Goal: Task Accomplishment & Management: Complete application form

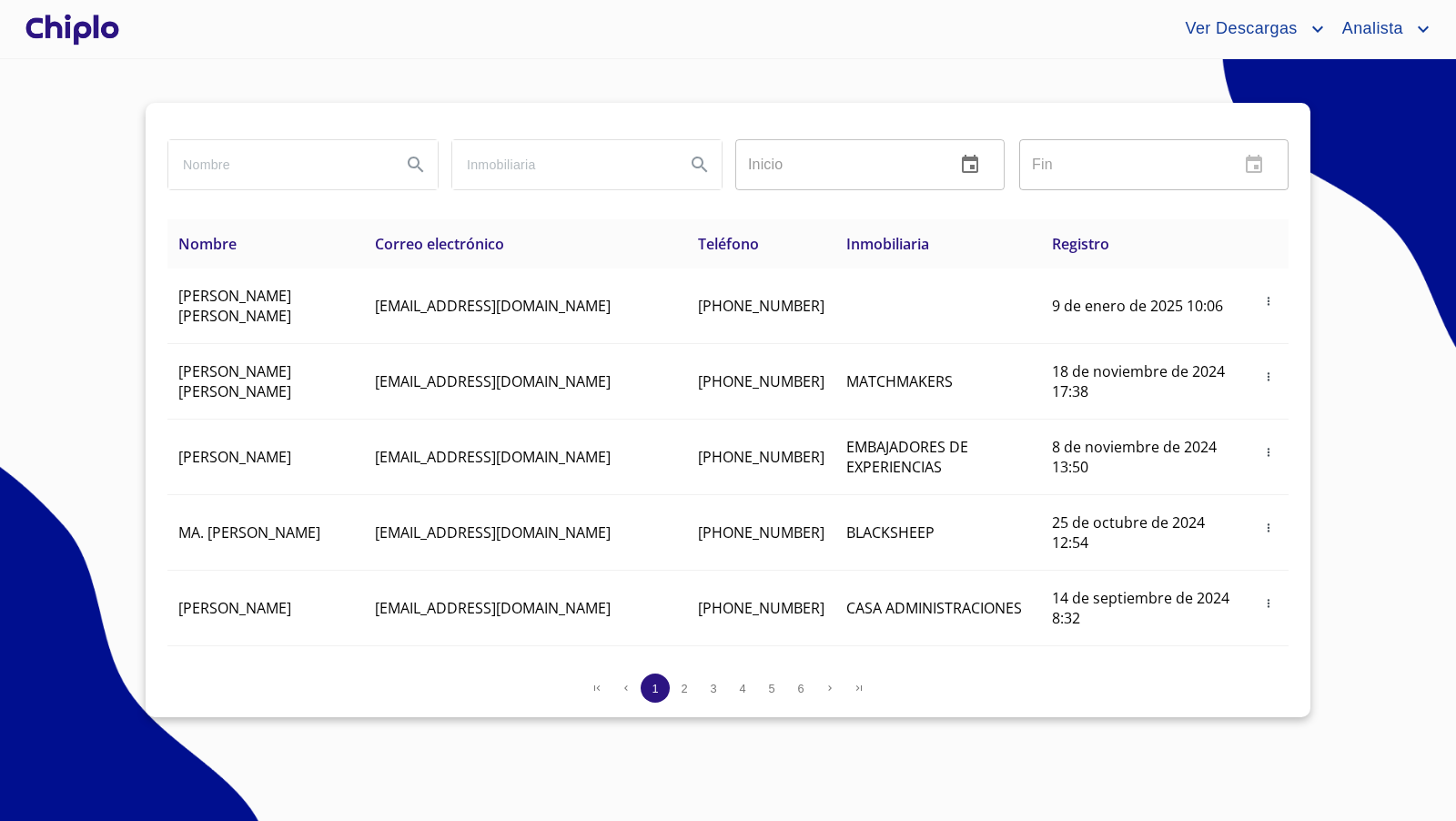
click at [70, 19] on div at bounding box center [72, 28] width 101 height 58
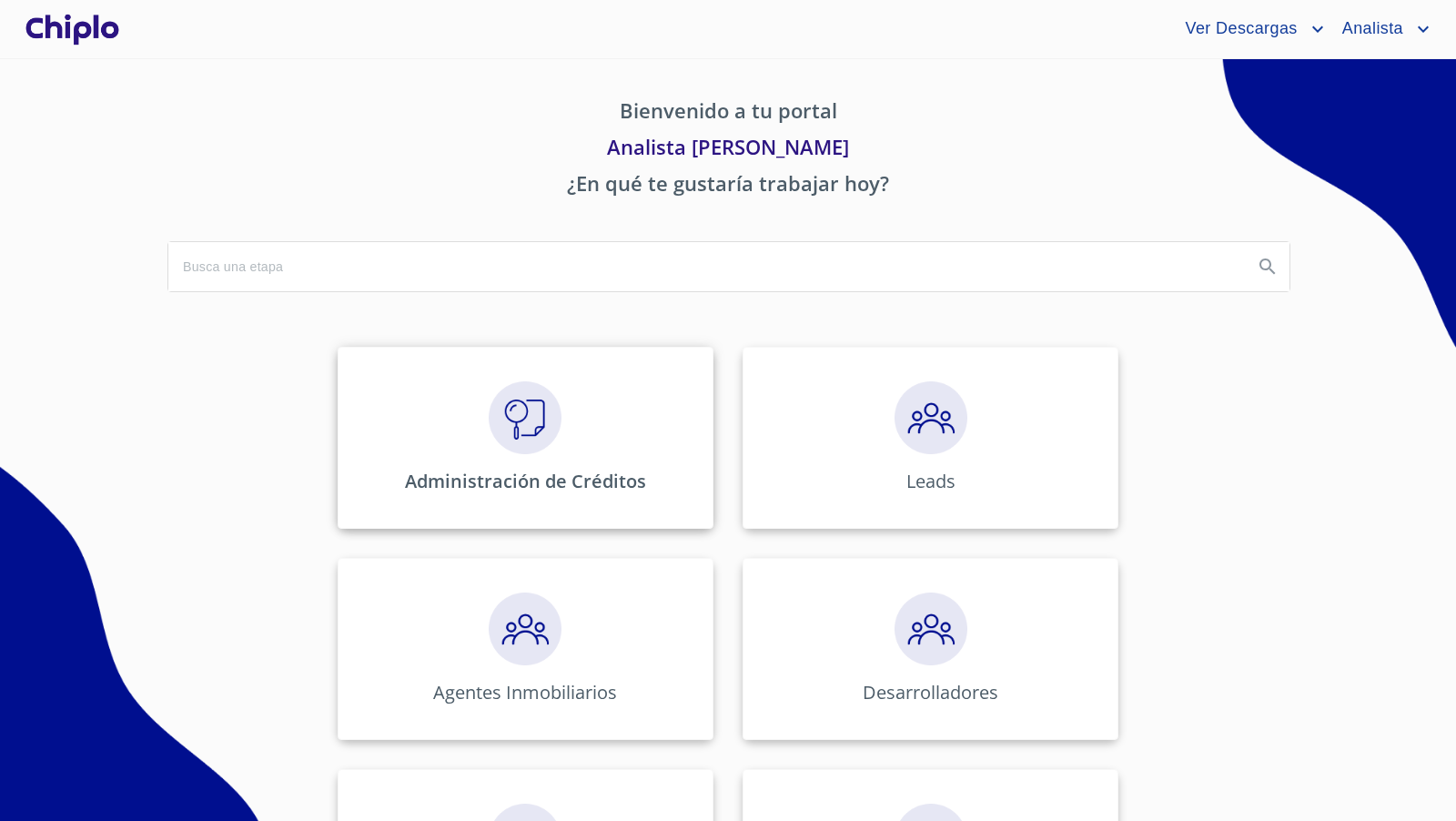
click at [501, 432] on img at bounding box center [525, 418] width 73 height 73
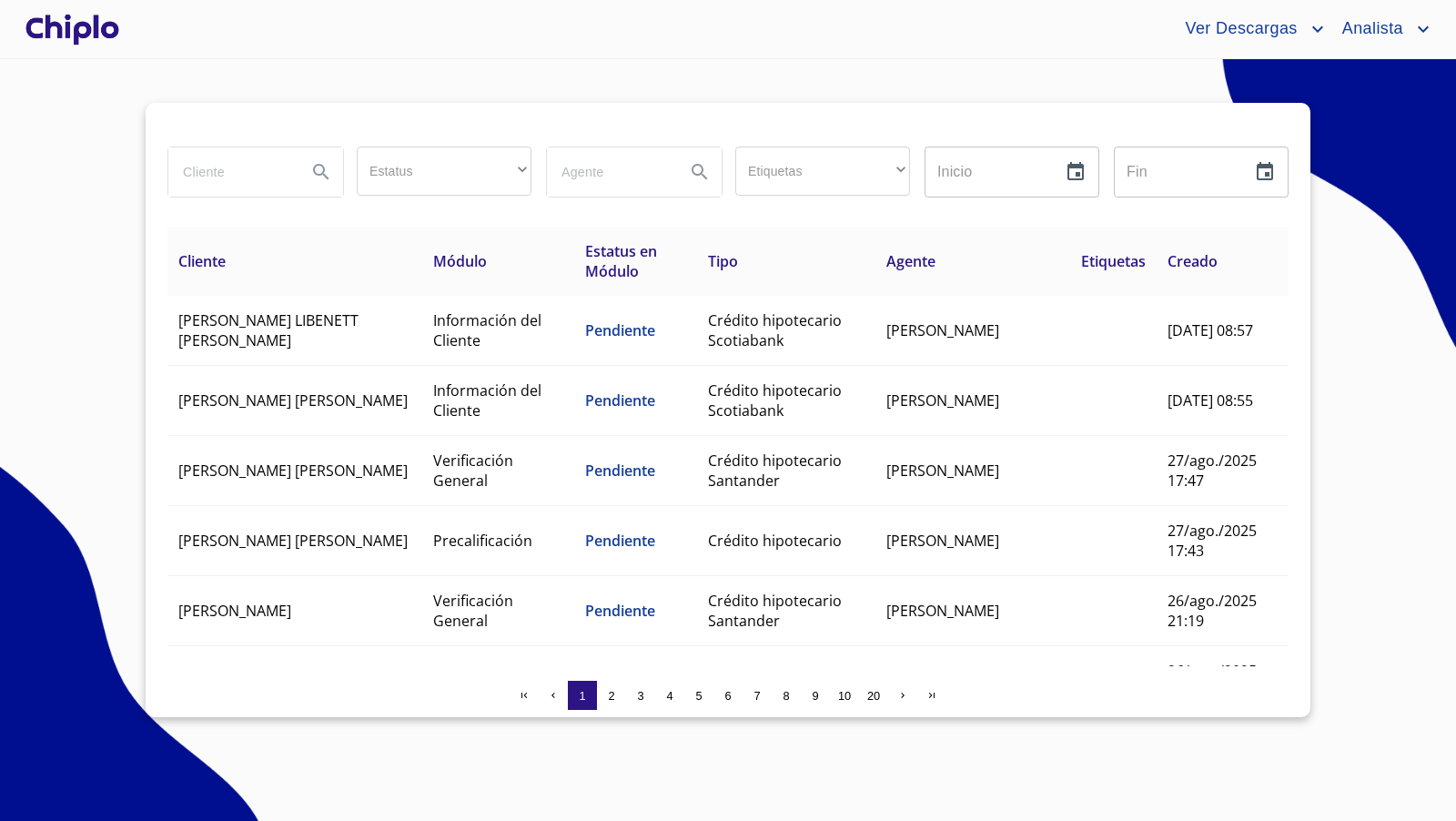
click at [234, 176] on input "search" at bounding box center [230, 172] width 124 height 49
type input "[PERSON_NAME]"
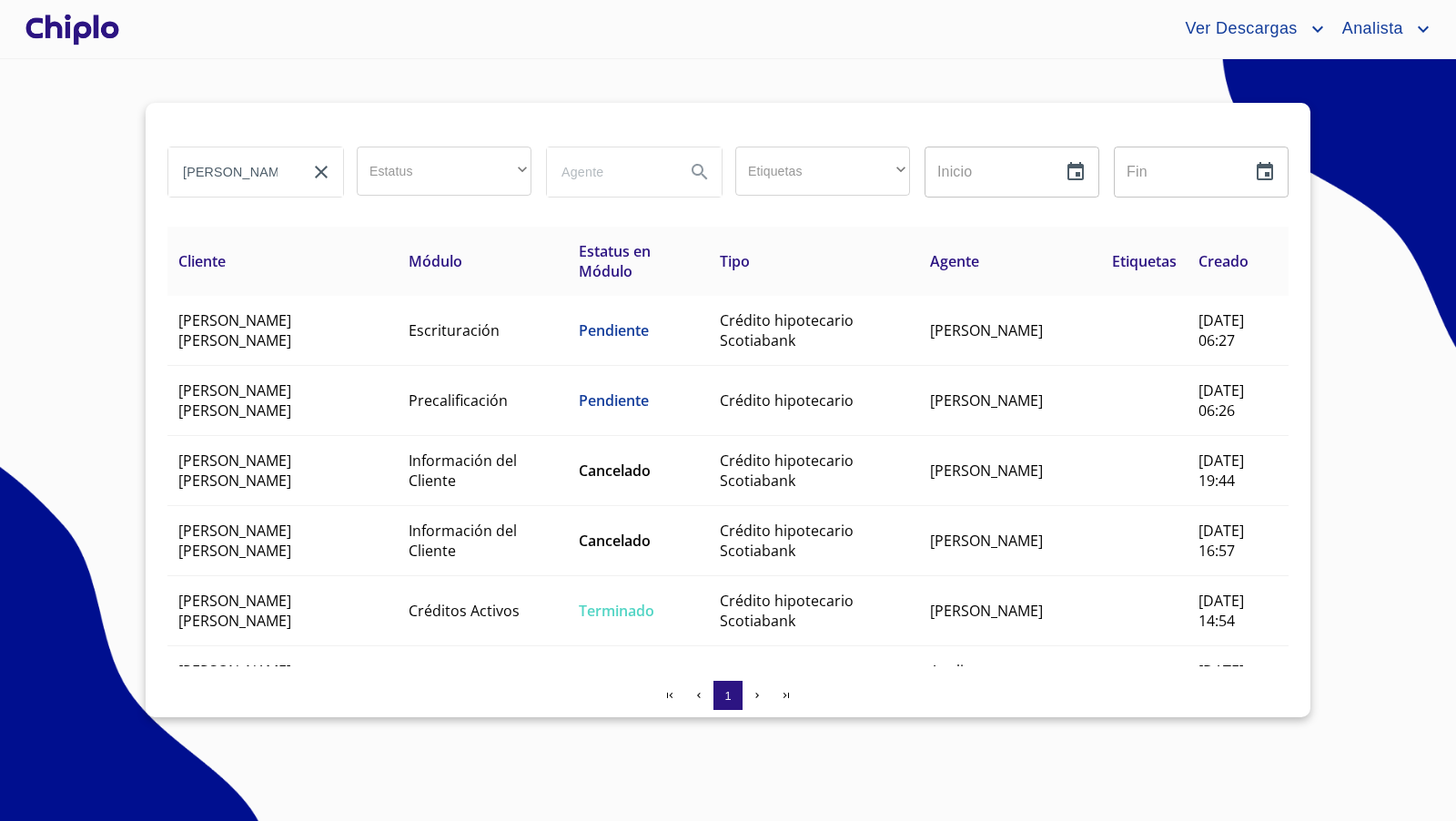
click at [106, 32] on div at bounding box center [72, 28] width 101 height 58
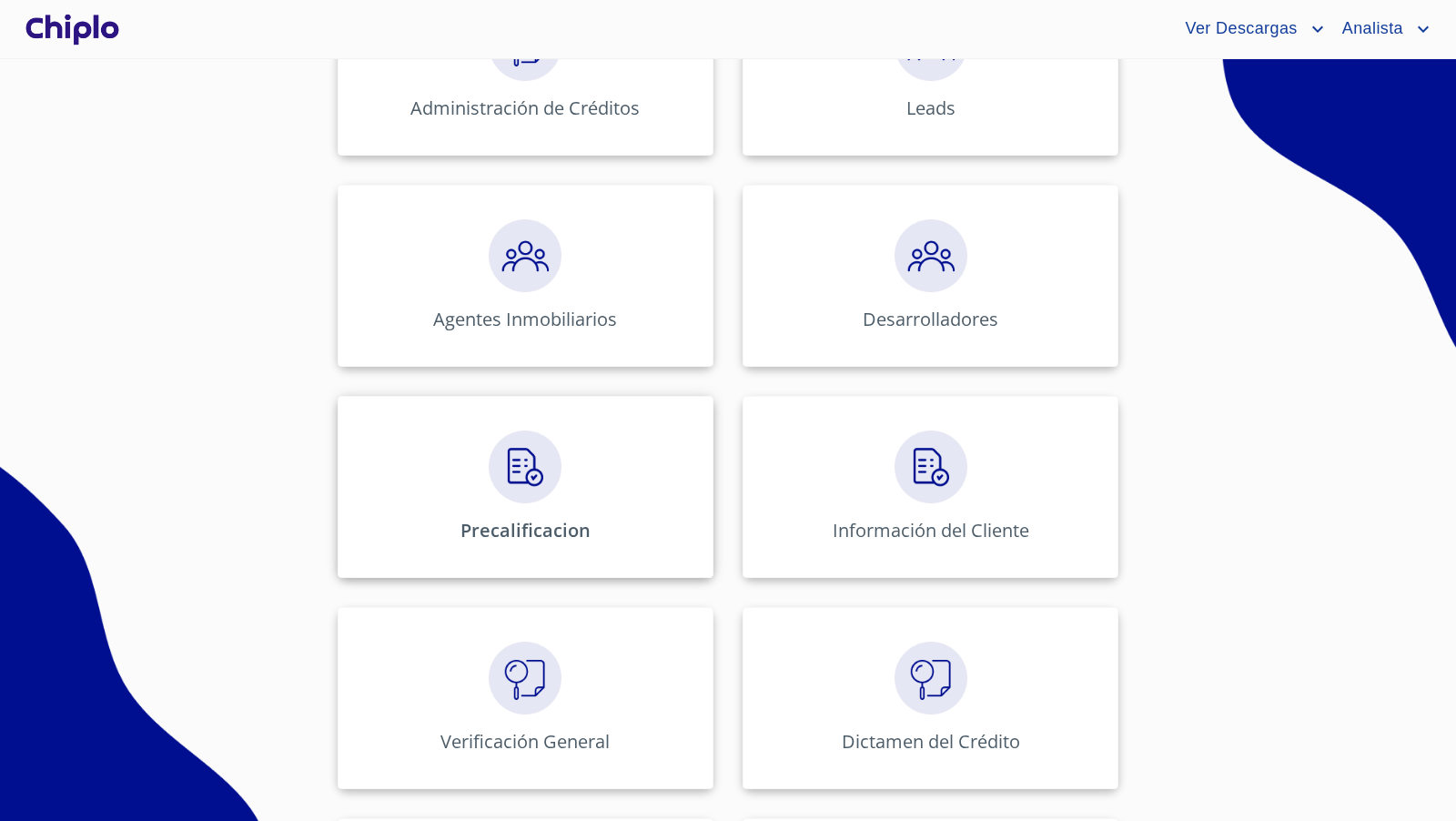
scroll to position [377, 0]
click at [558, 461] on img at bounding box center [525, 463] width 73 height 73
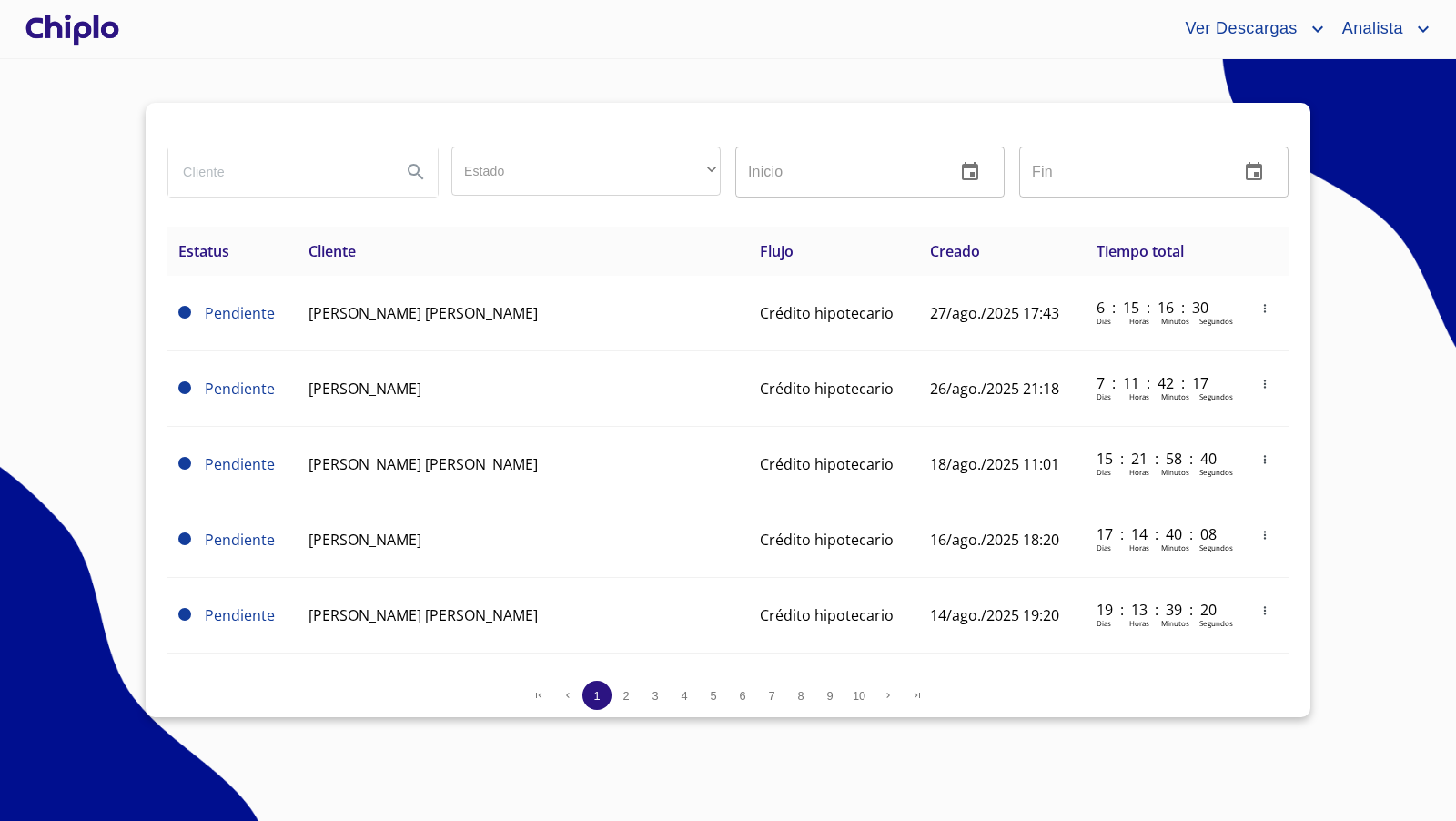
click at [318, 169] on input "search" at bounding box center [277, 172] width 219 height 49
type input "oscar mario"
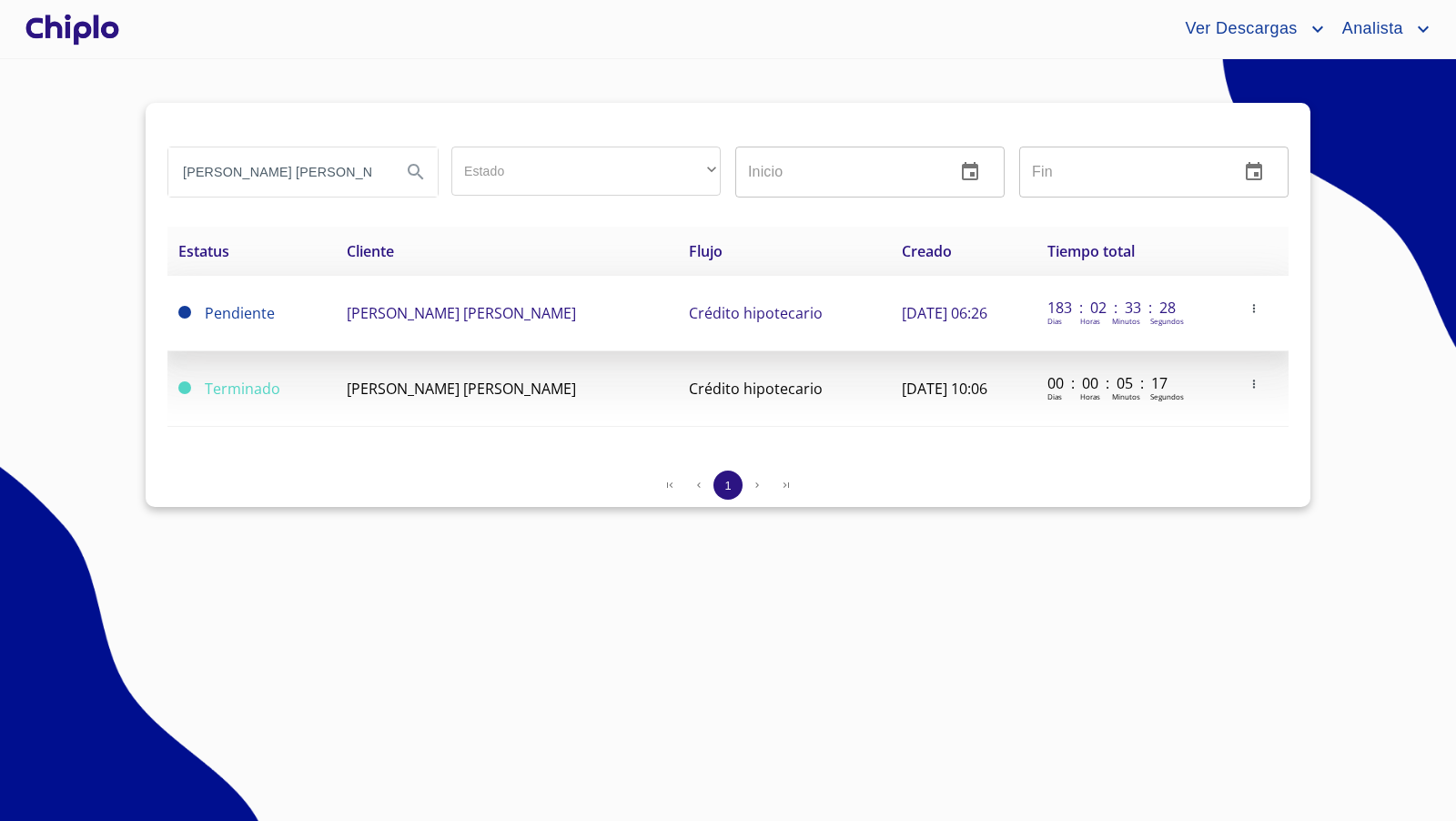
click at [462, 319] on span "[PERSON_NAME] [PERSON_NAME]" at bounding box center [462, 313] width 229 height 20
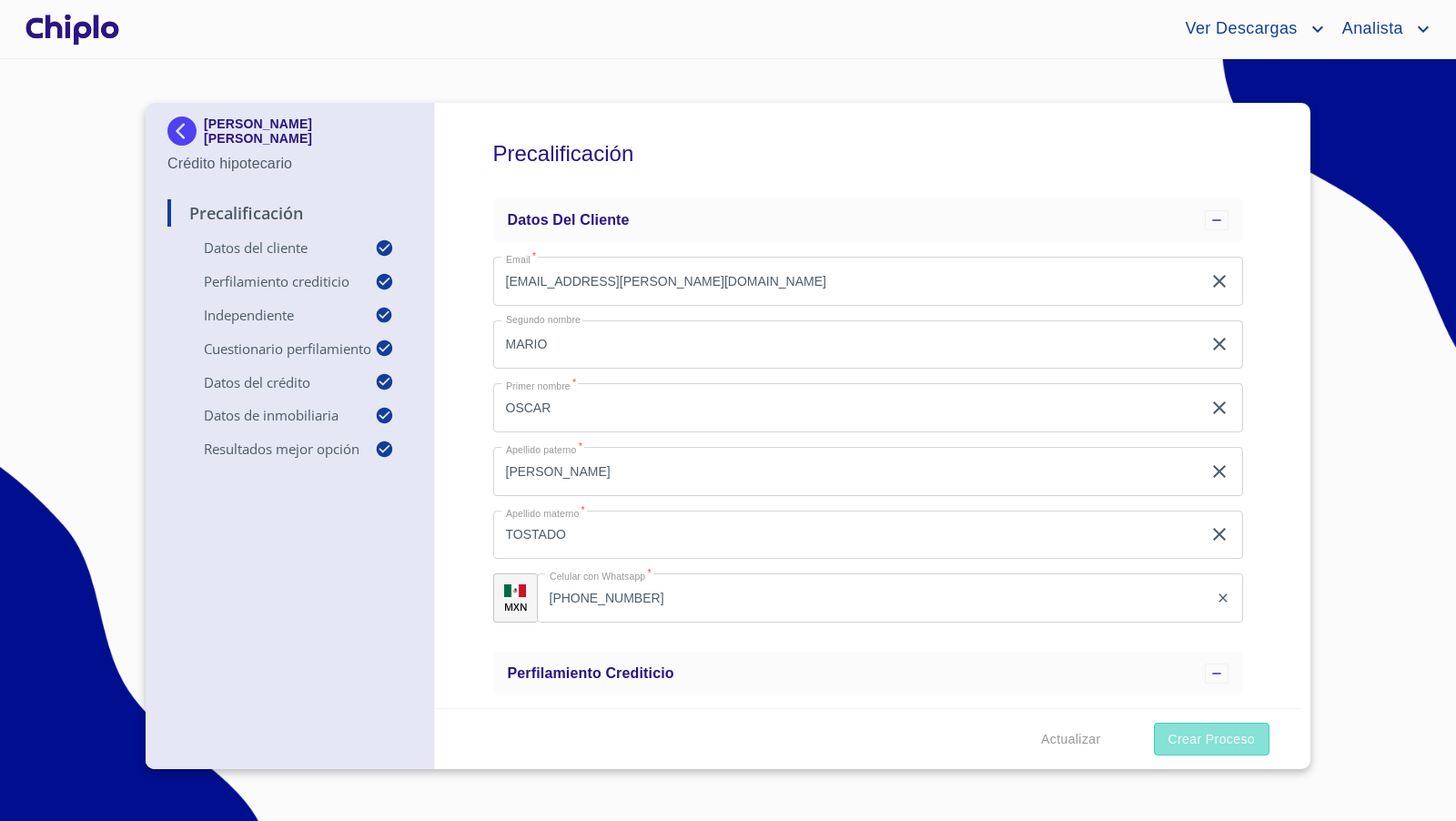
click at [1206, 738] on span "Crear Proceso" at bounding box center [1211, 739] width 86 height 23
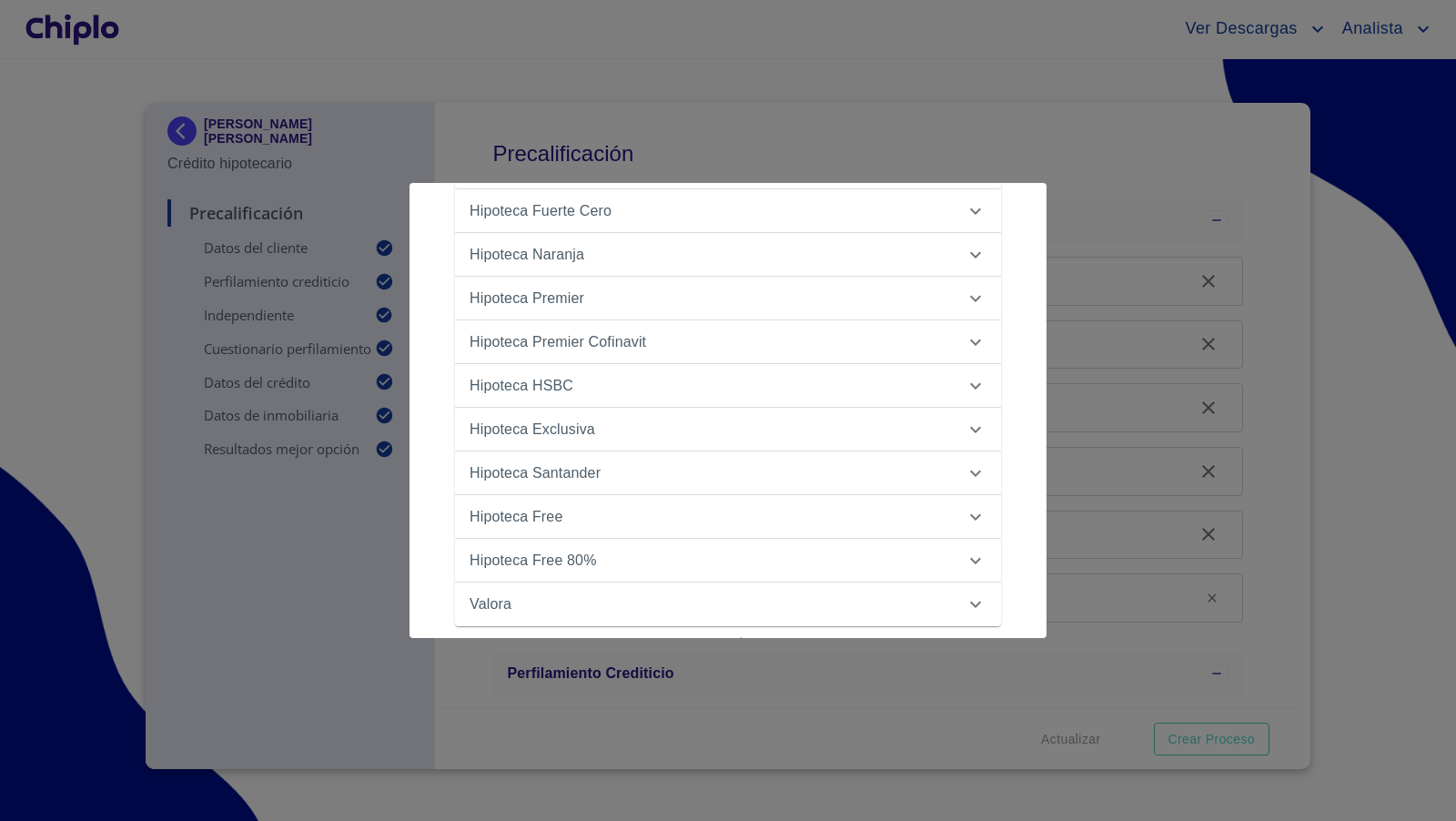
scroll to position [307, 0]
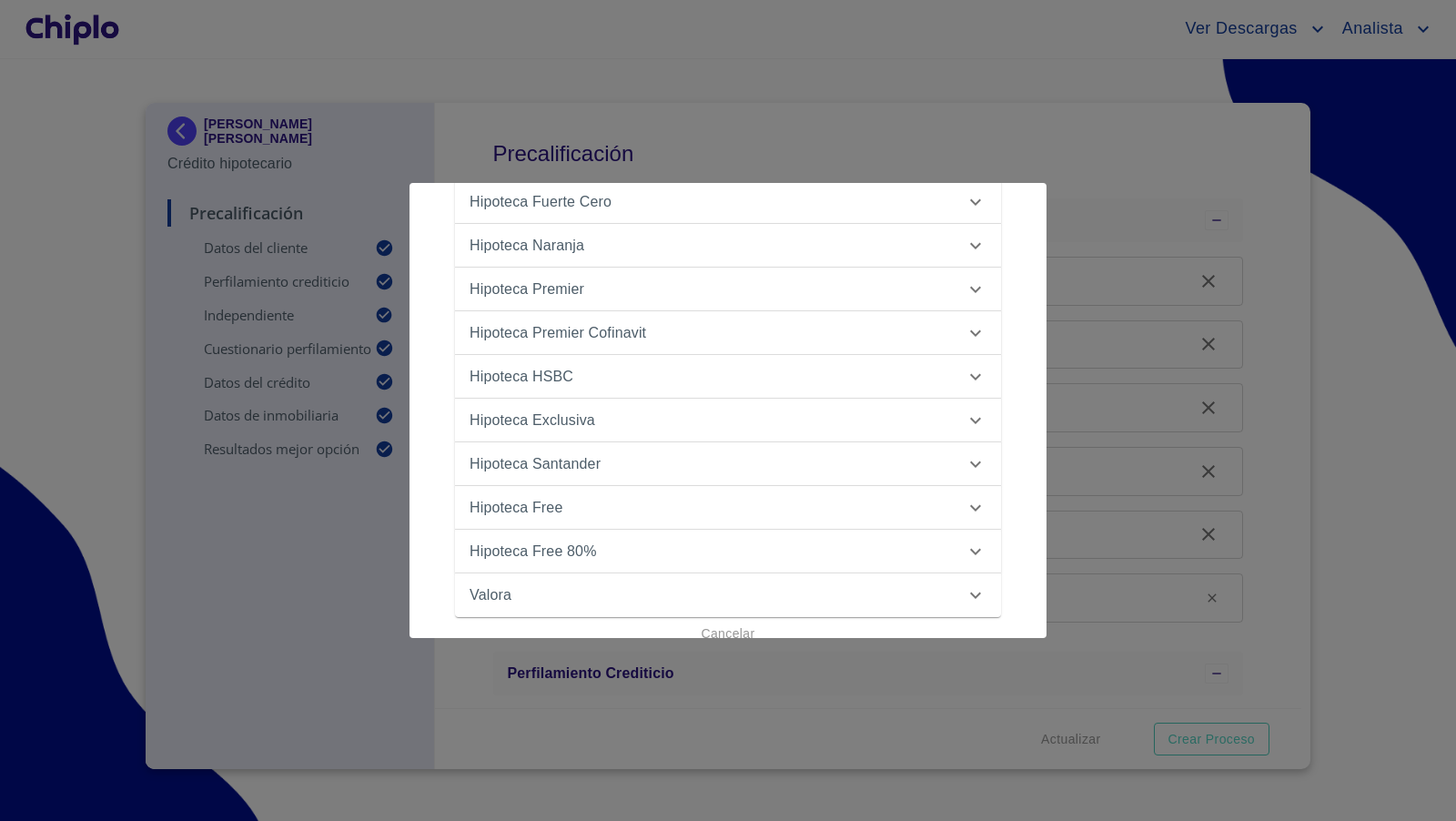
click at [532, 510] on p "Hipoteca Free" at bounding box center [516, 508] width 93 height 22
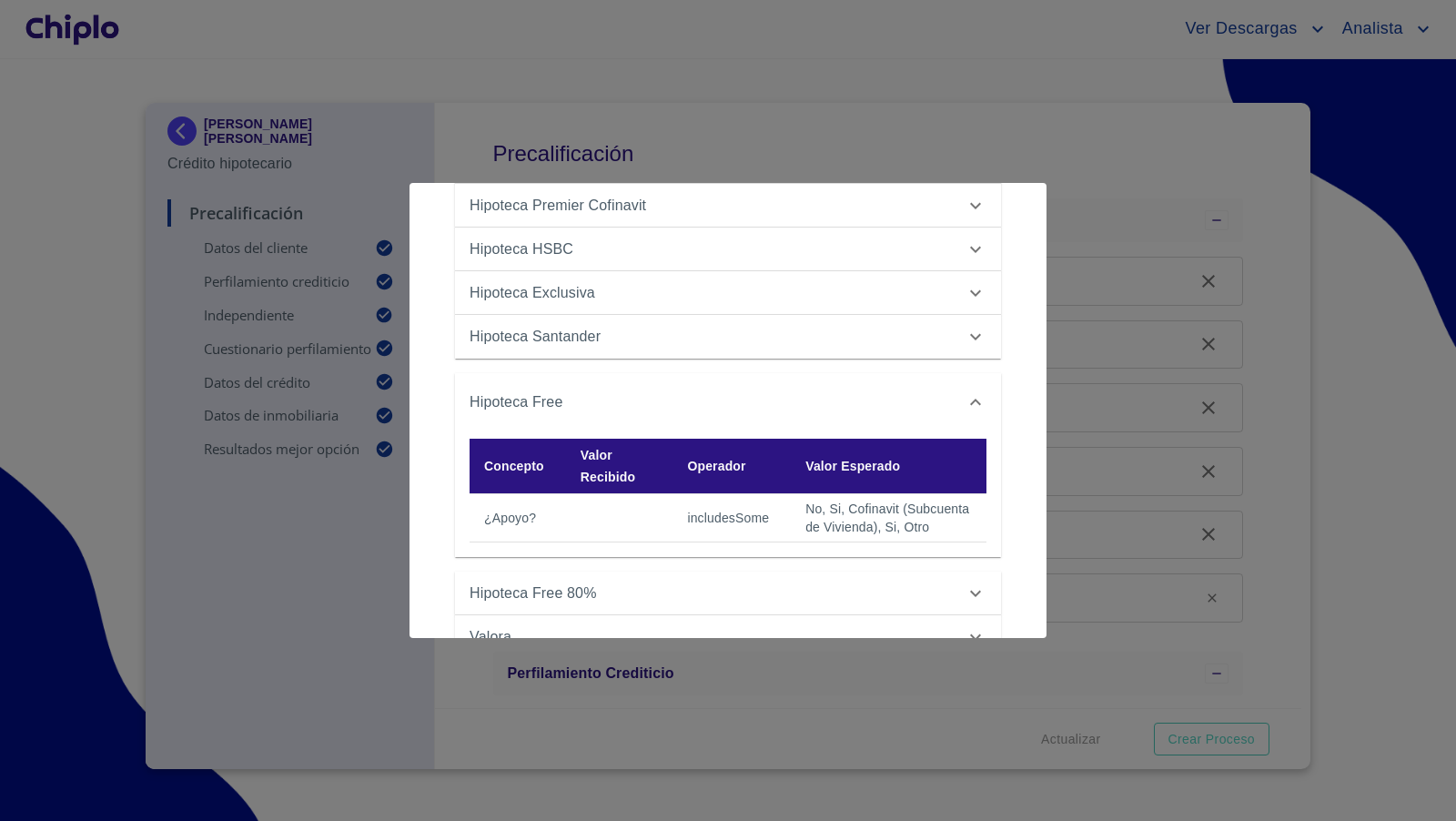
scroll to position [438, 0]
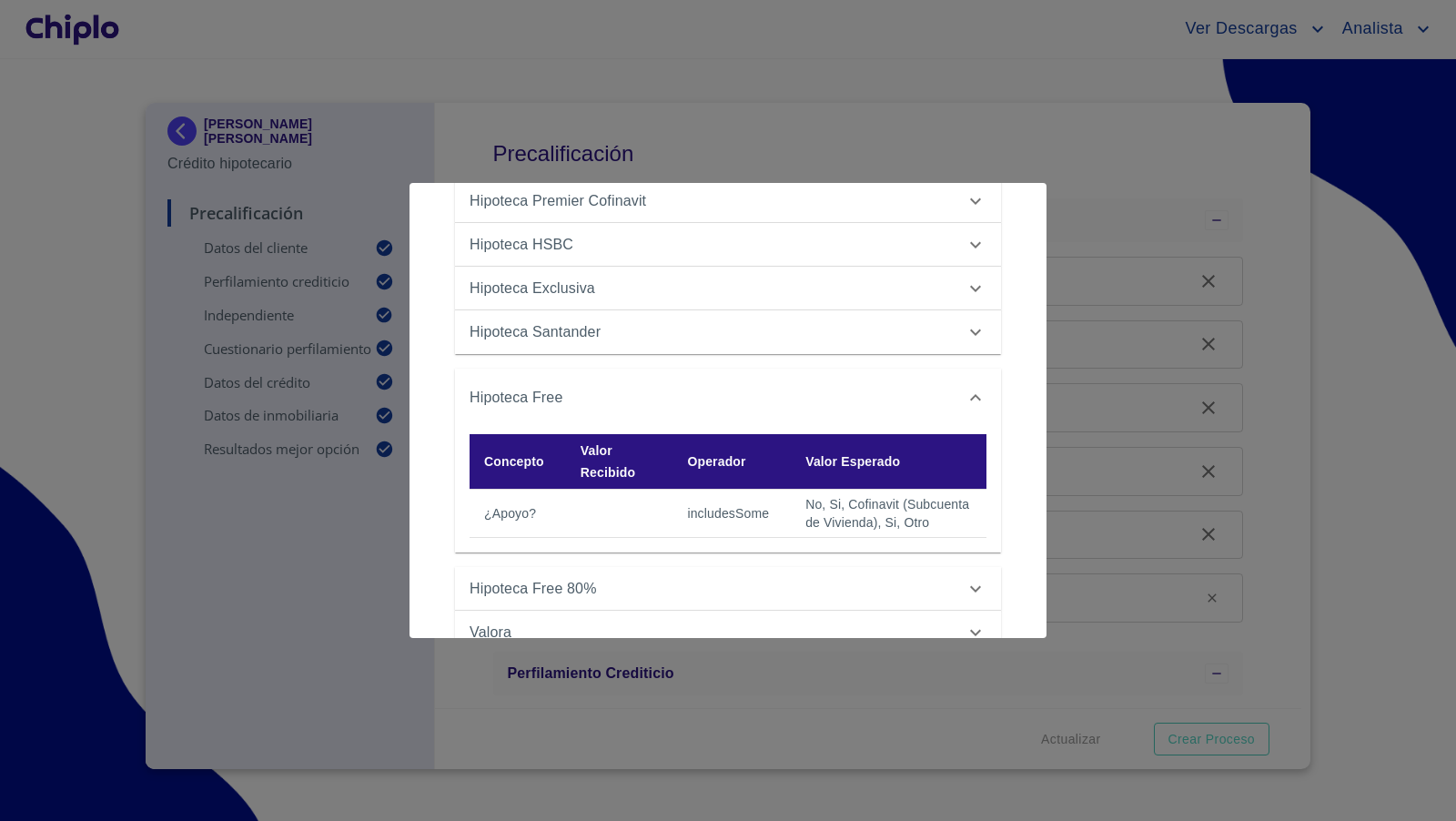
click at [922, 519] on td "No, Si, Cofinavit (Subcuenta de Vivienda), Si, Otro" at bounding box center [887, 513] width 195 height 48
click at [1283, 367] on div at bounding box center [728, 410] width 1456 height 821
click at [633, 114] on div at bounding box center [728, 410] width 1456 height 821
click at [625, 82] on div at bounding box center [728, 410] width 1456 height 821
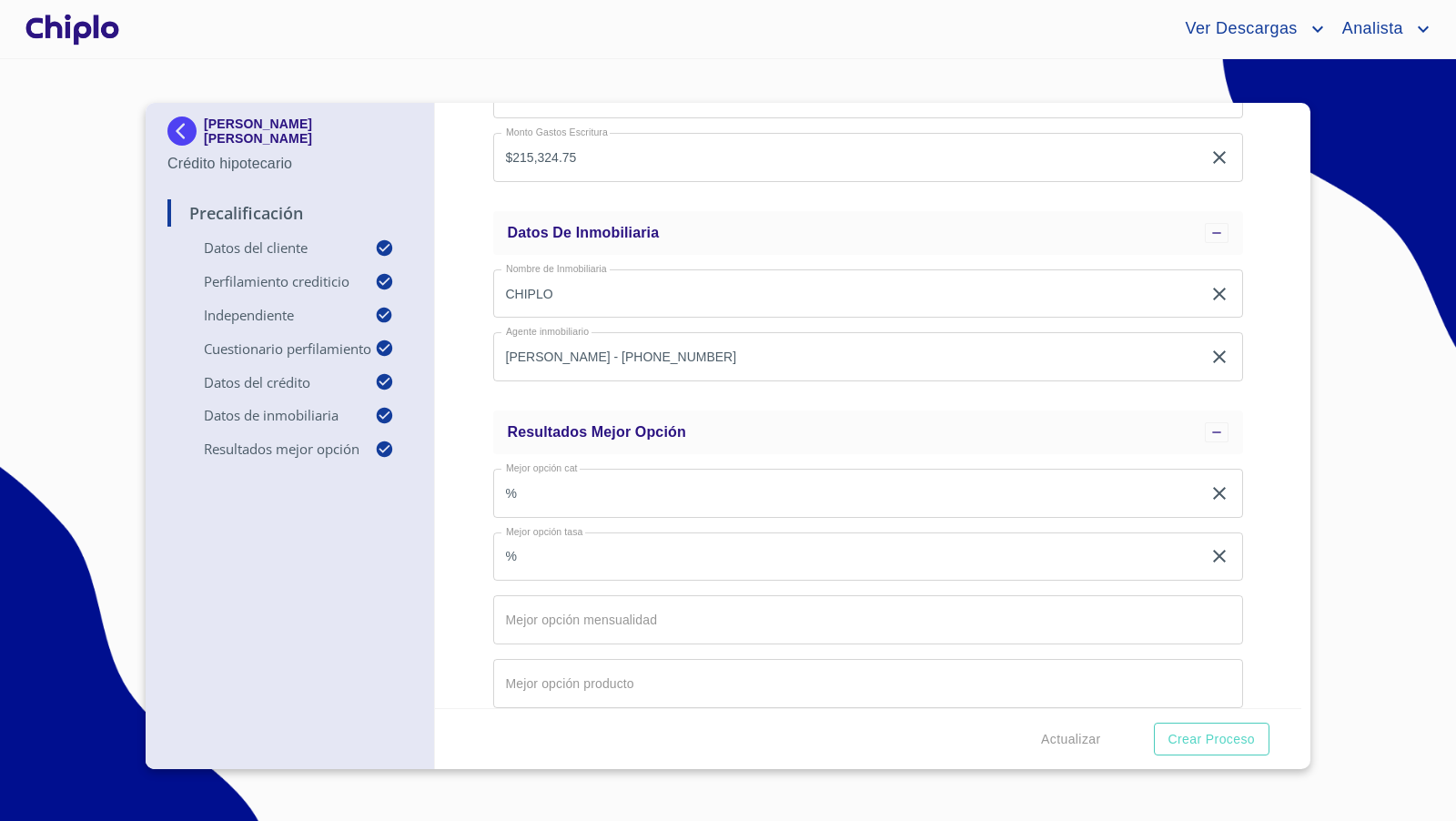
scroll to position [1924, 0]
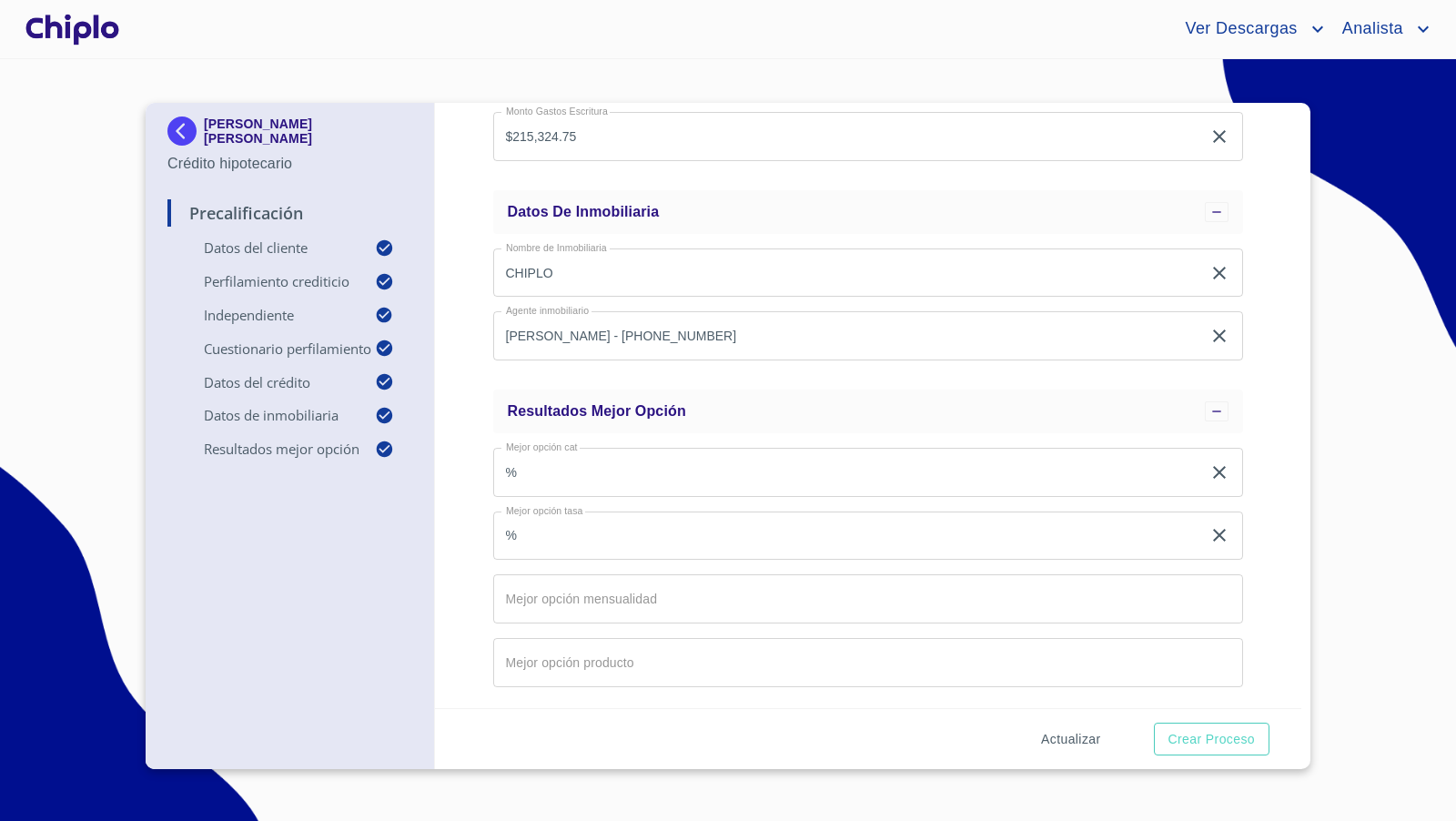
click at [1069, 733] on span "Actualizar" at bounding box center [1070, 739] width 59 height 23
click at [1178, 742] on span "Crear Proceso" at bounding box center [1211, 739] width 86 height 23
click at [182, 130] on img at bounding box center [185, 131] width 36 height 29
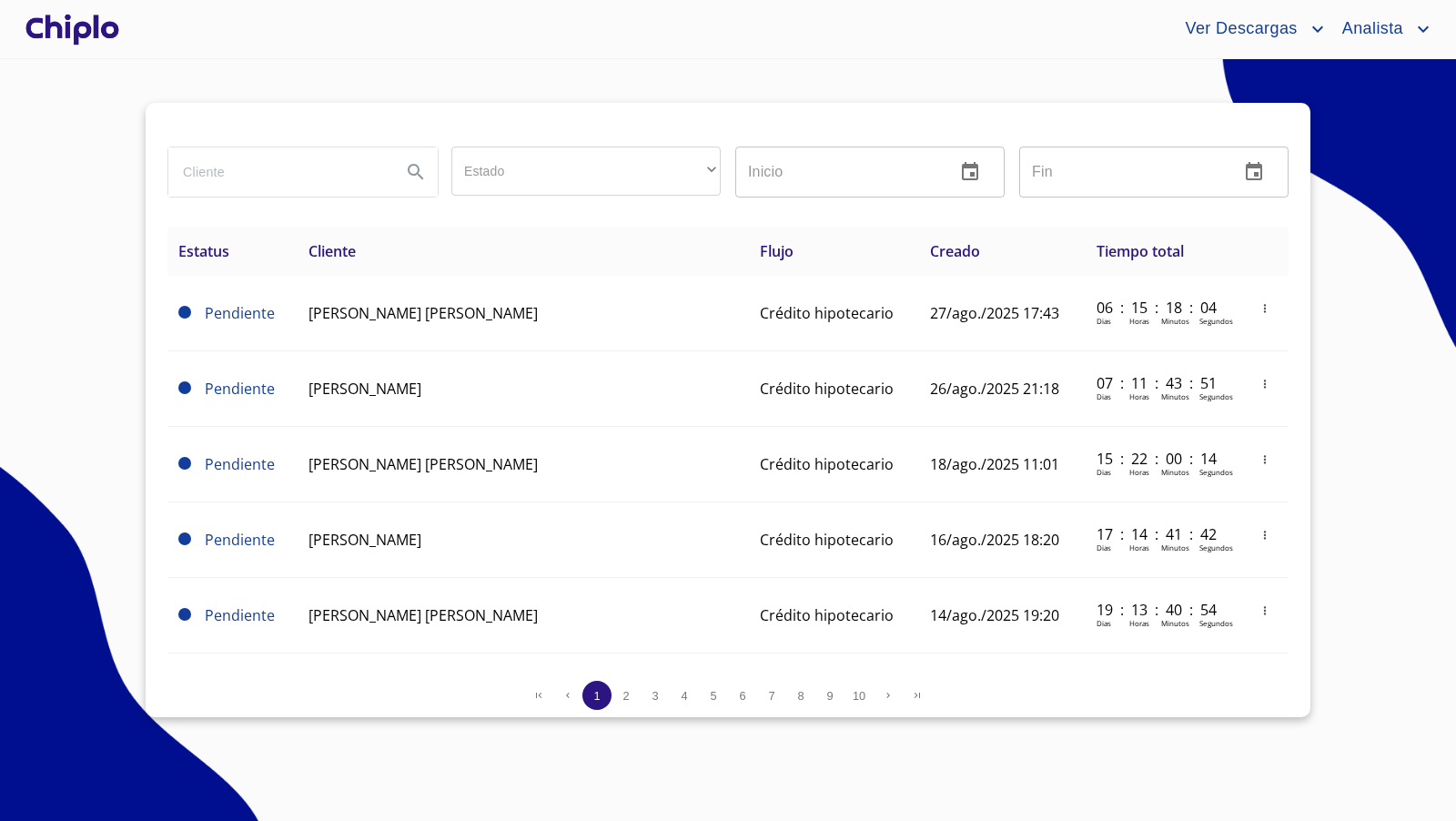
click at [105, 20] on div at bounding box center [72, 28] width 101 height 58
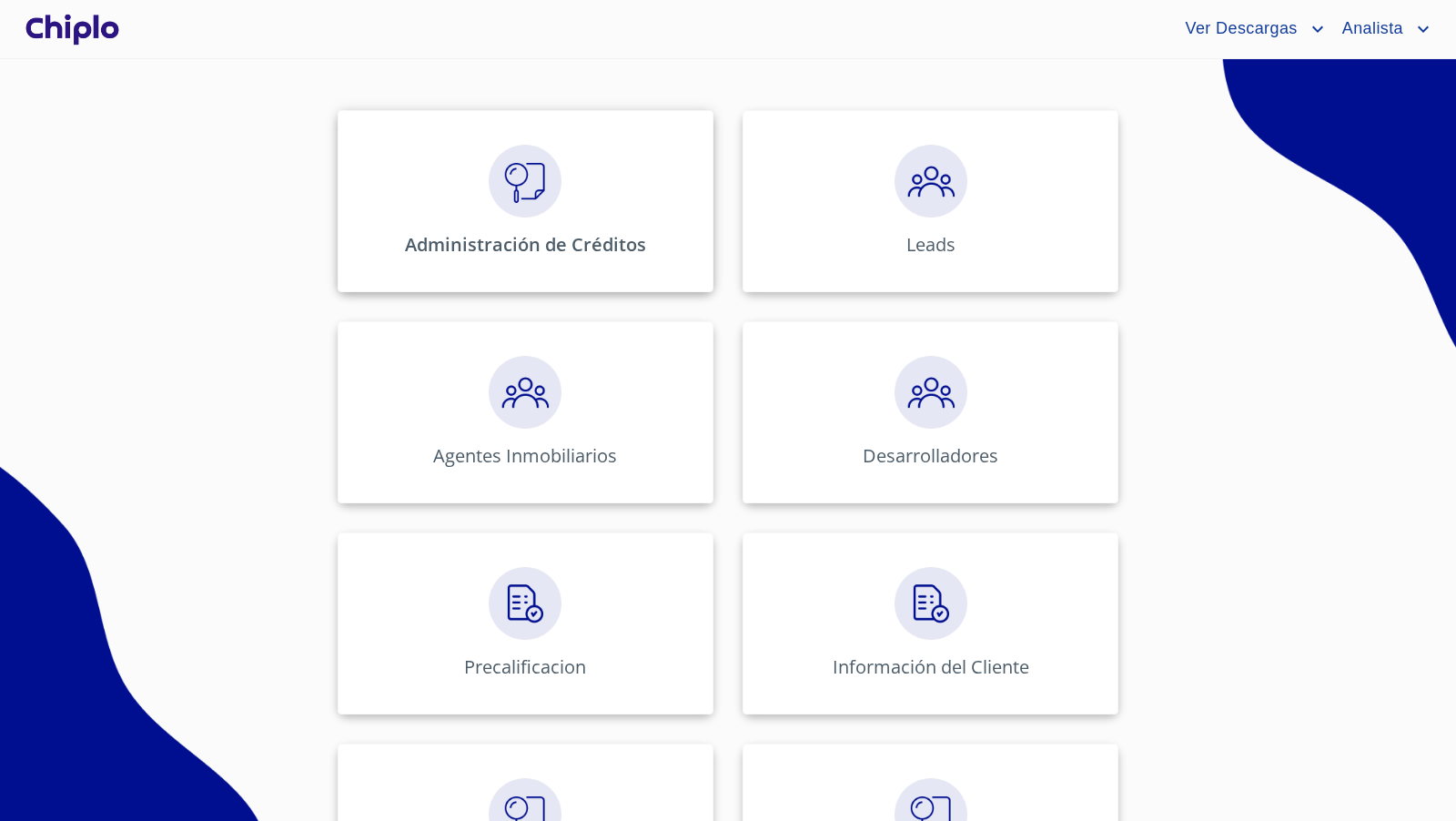
scroll to position [241, 0]
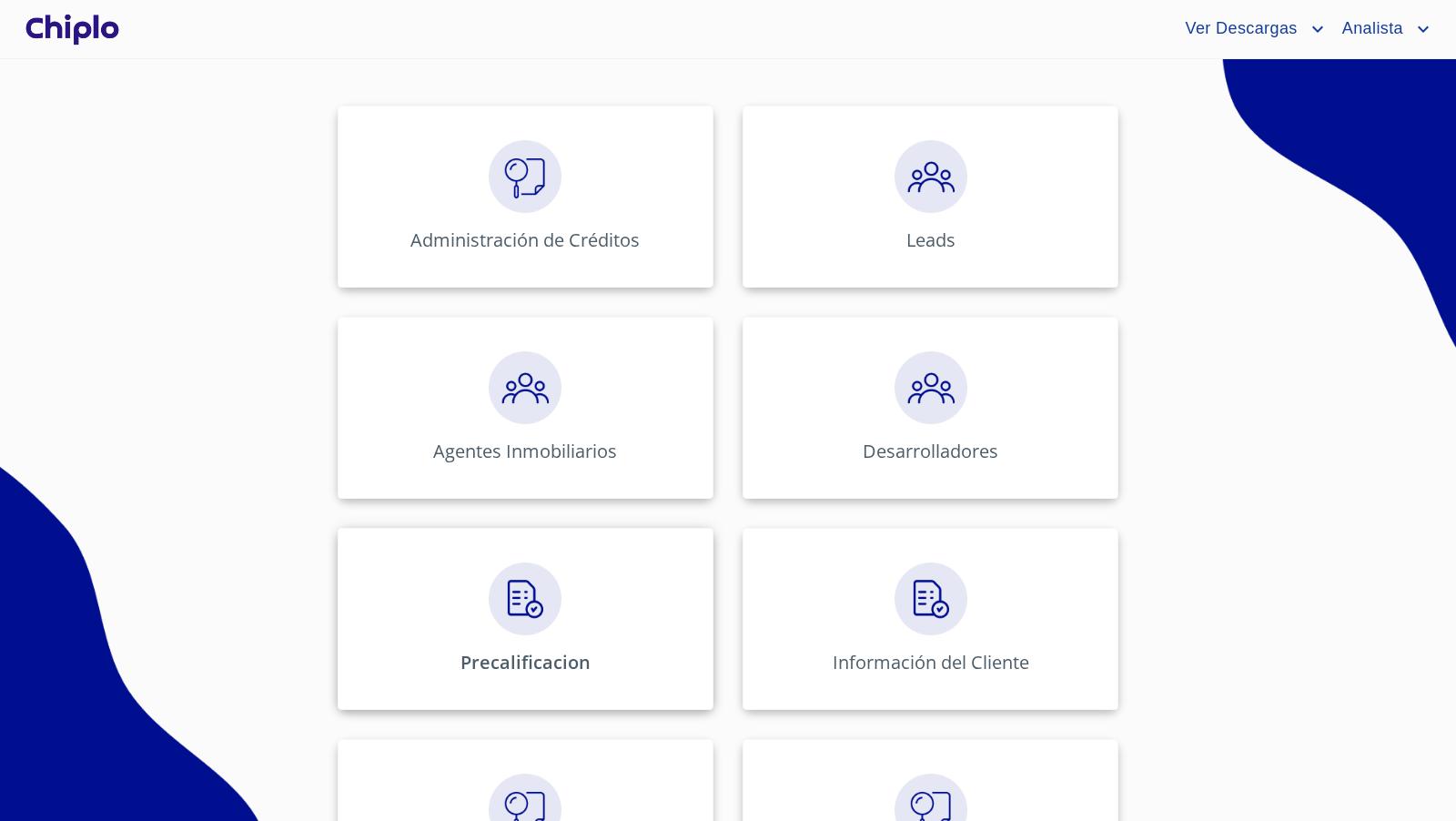
click at [495, 588] on img at bounding box center [525, 598] width 73 height 73
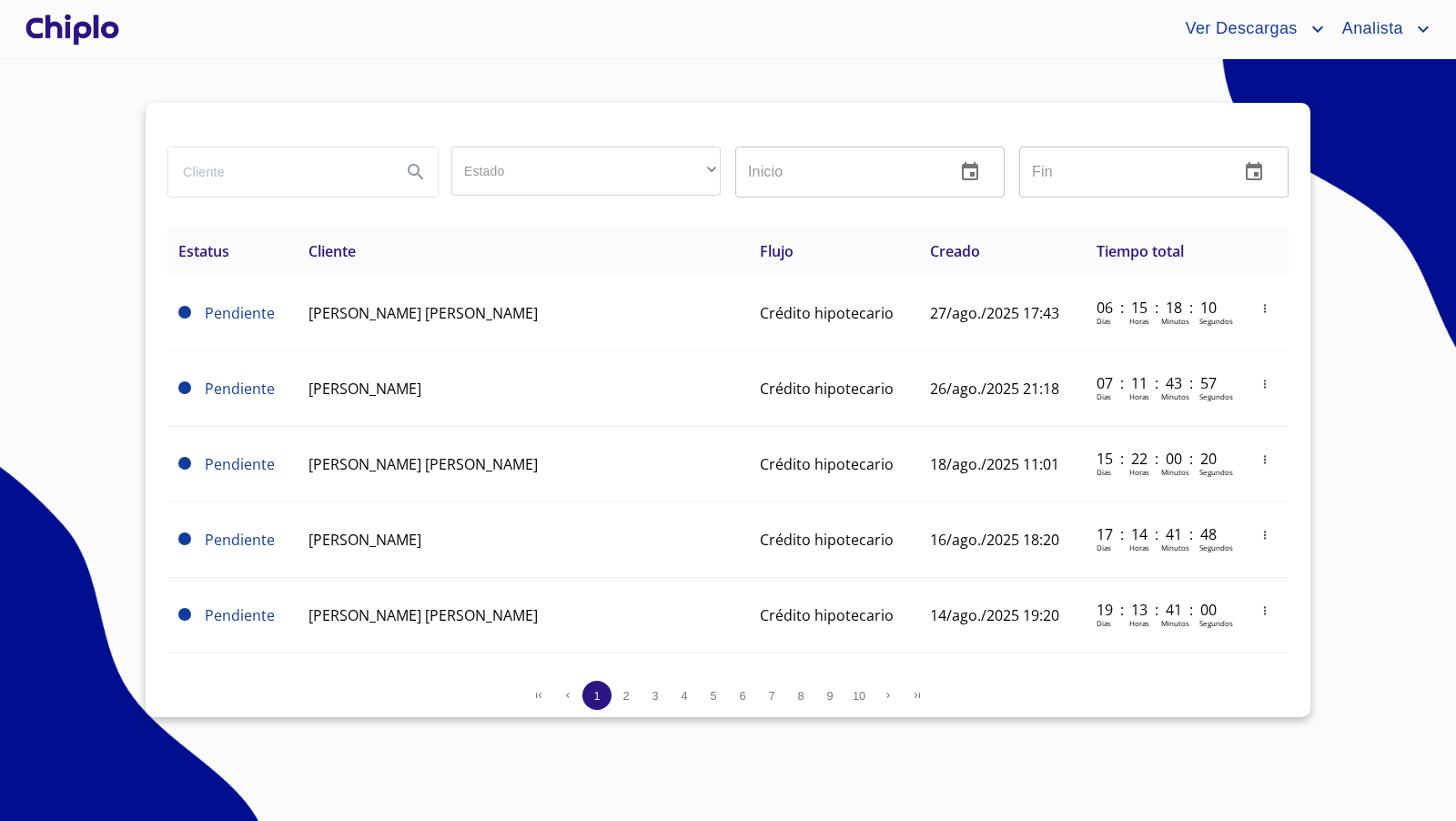
click at [343, 175] on input "search" at bounding box center [277, 172] width 219 height 49
type input "[PERSON_NAME]"
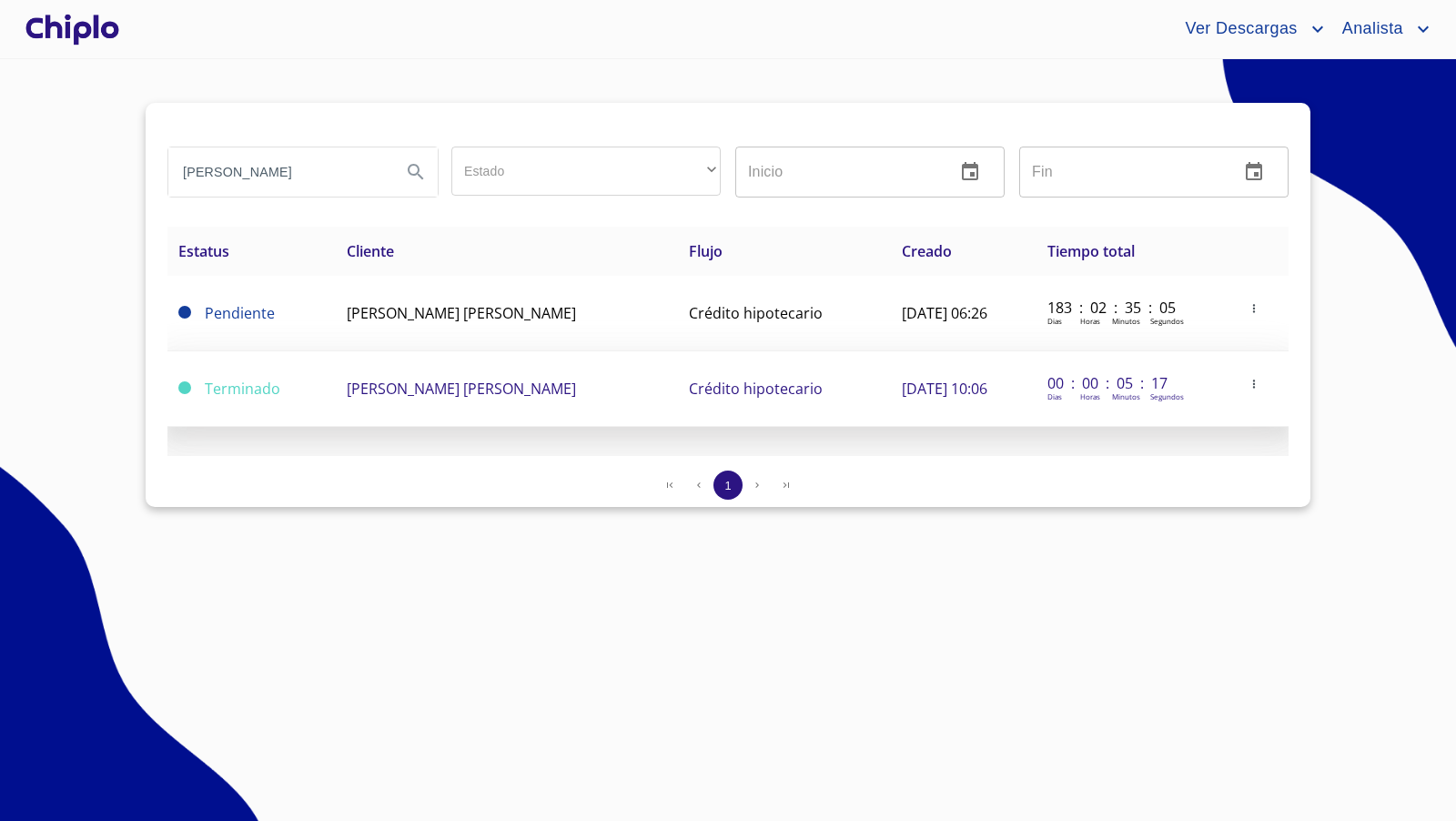
click at [499, 390] on span "[PERSON_NAME] [PERSON_NAME]" at bounding box center [462, 388] width 229 height 20
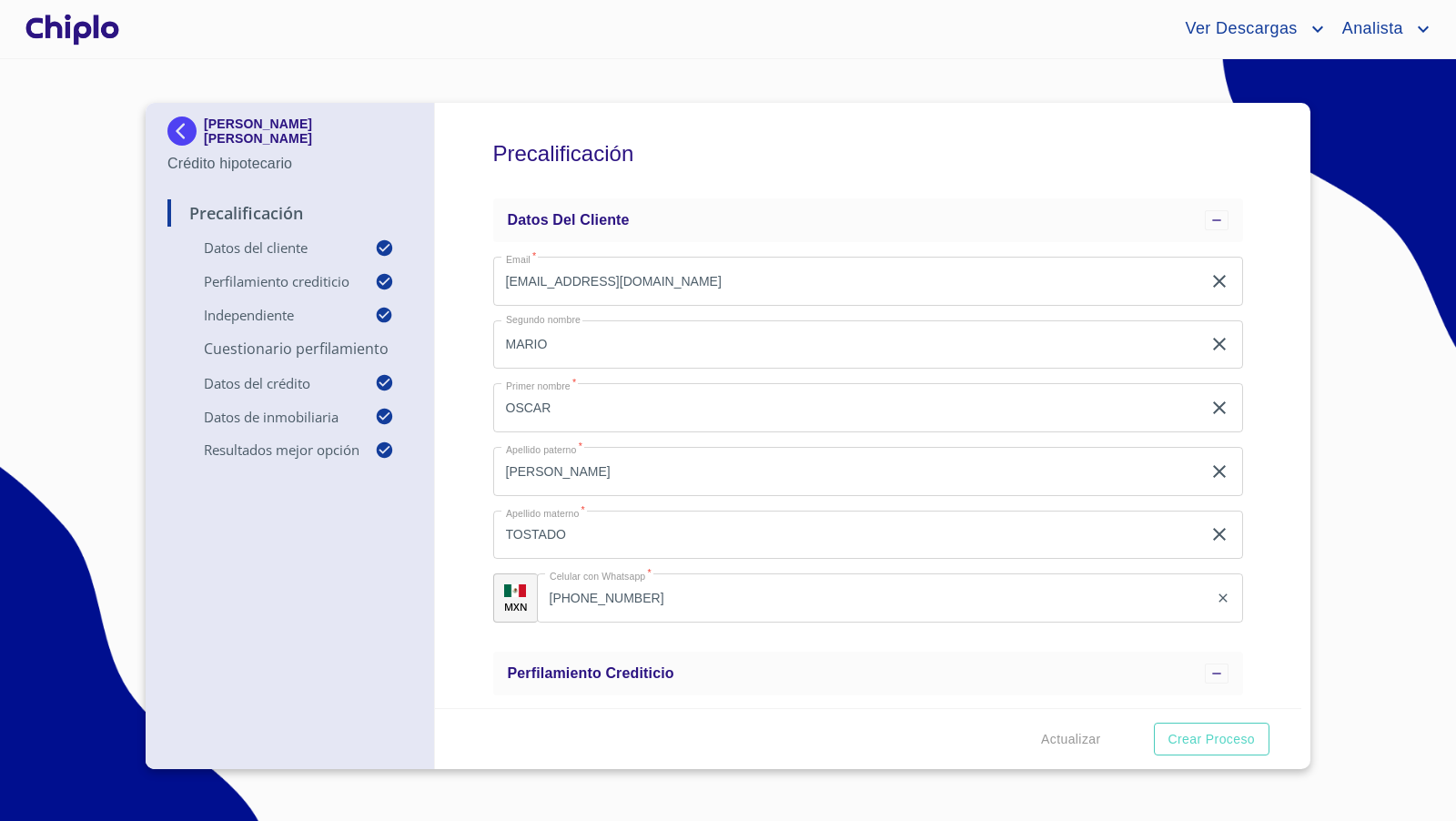
click at [179, 126] on img at bounding box center [185, 131] width 36 height 29
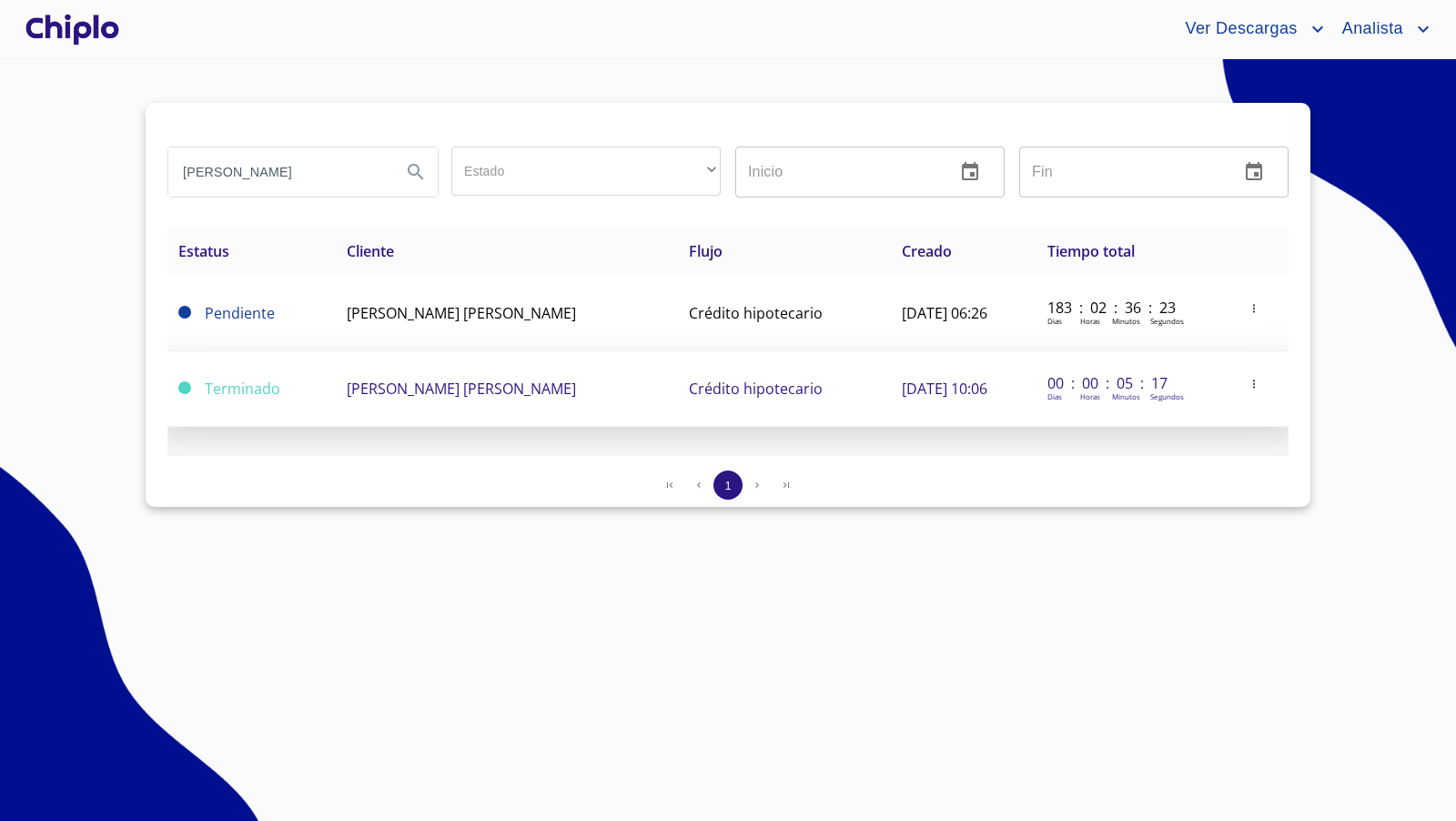
click at [599, 389] on td "[PERSON_NAME] [PERSON_NAME]" at bounding box center [506, 388] width 342 height 76
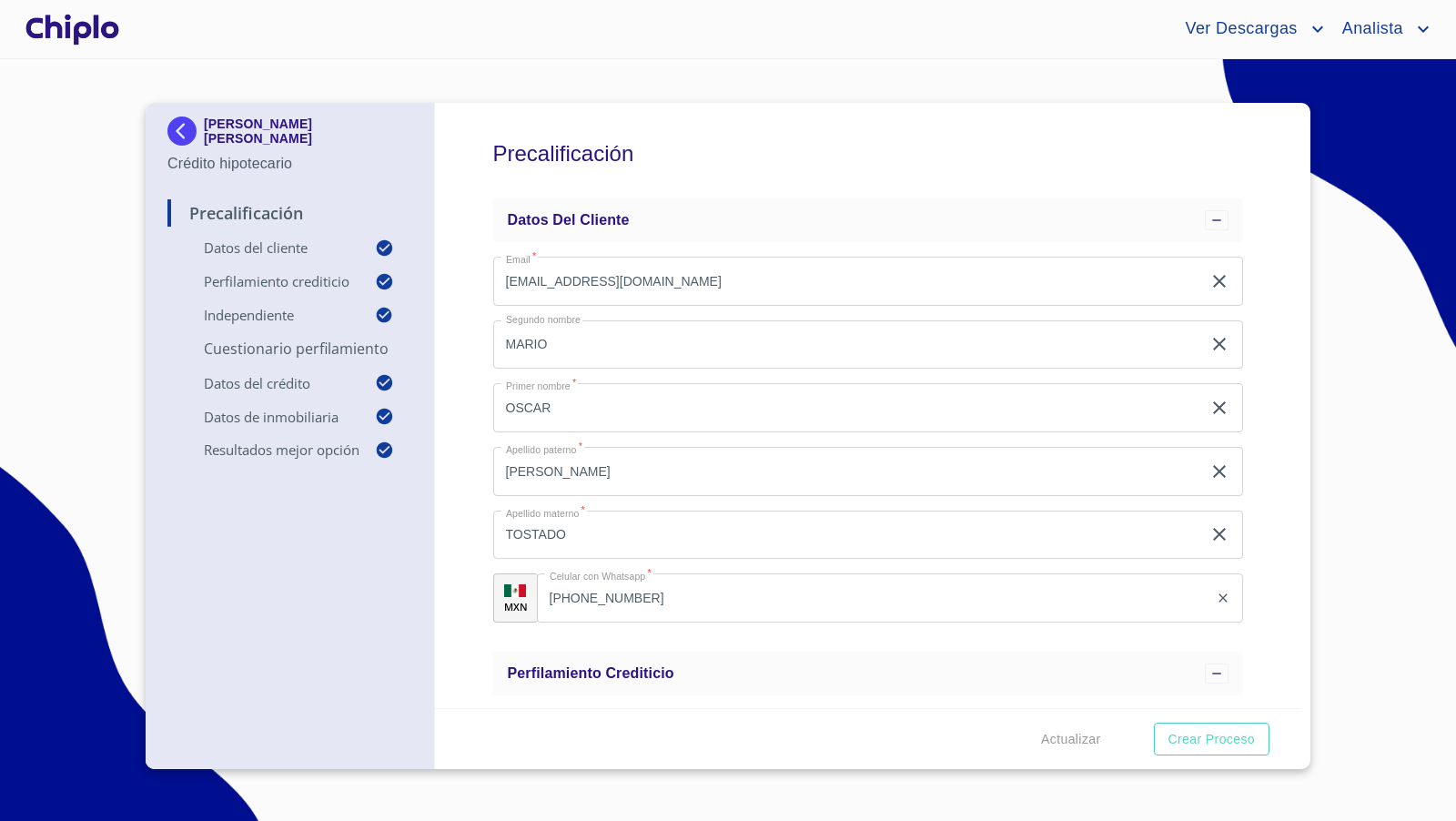
click at [1374, 545] on section "[PERSON_NAME] [PERSON_NAME] Crédito hipotecario Precalificación Datos del clien…" at bounding box center [728, 439] width 1456 height 762
click at [1277, 537] on div "Precalificación Datos del cliente Email   * [EMAIL_ADDRESS][DOMAIN_NAME] ​ Segu…" at bounding box center [869, 405] width 867 height 605
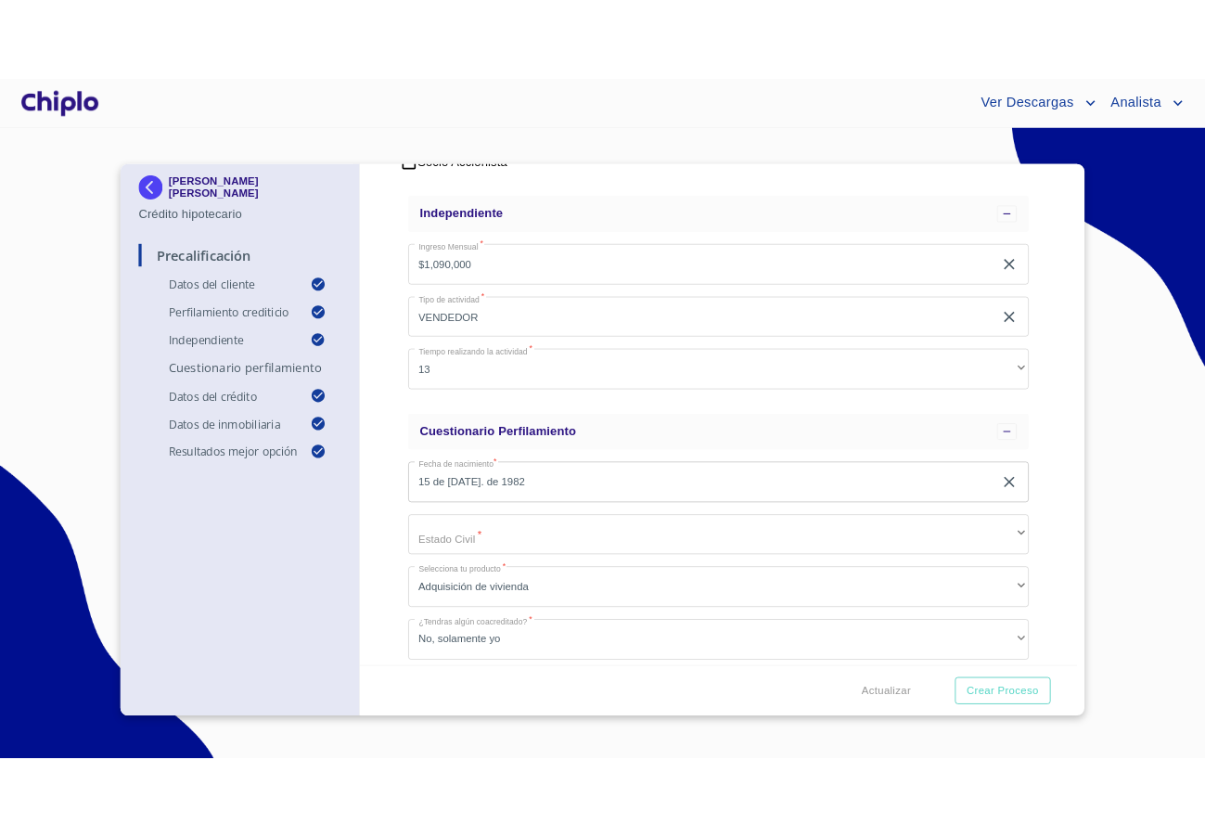
scroll to position [804, 0]
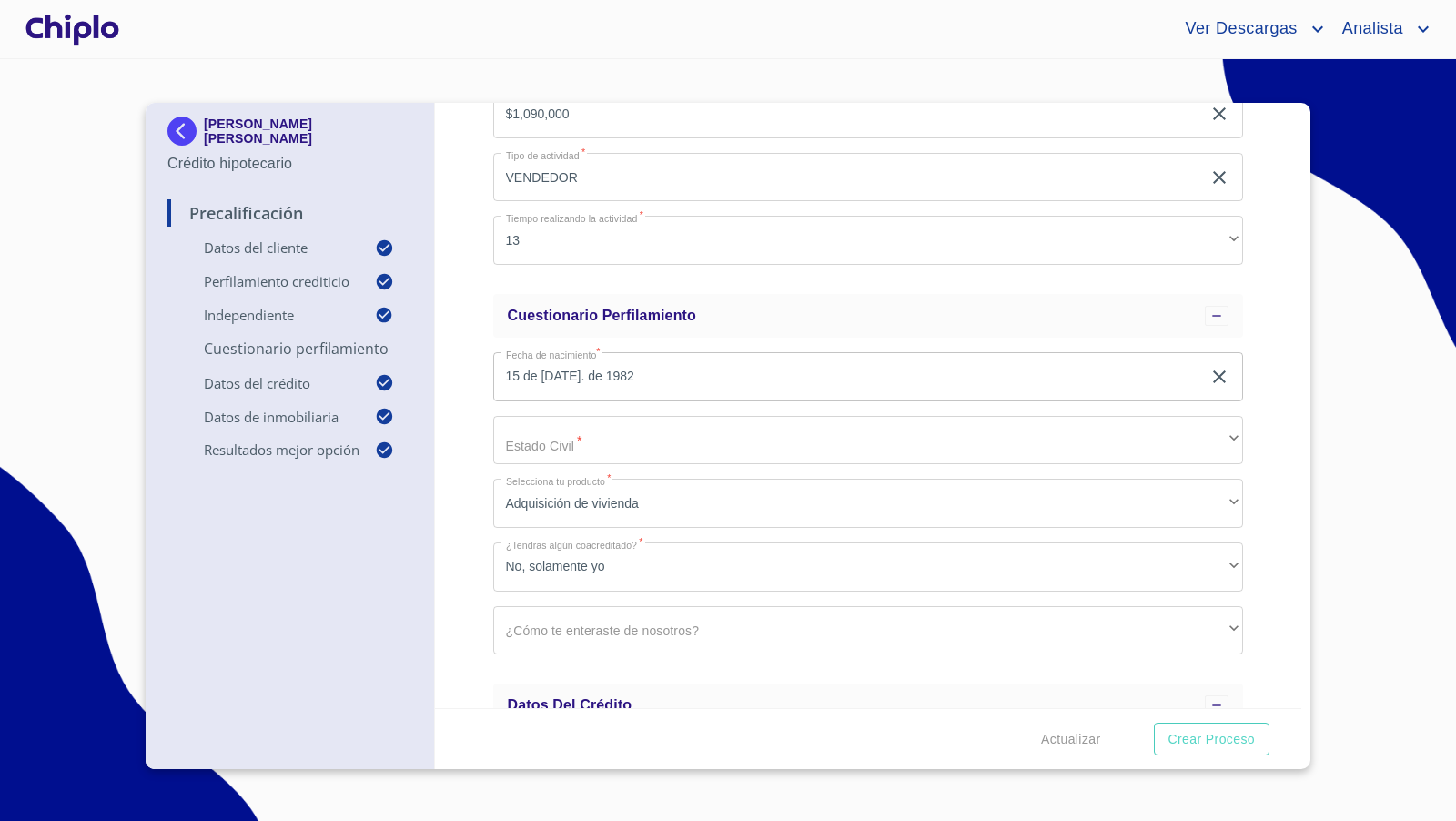
click at [172, 126] on img at bounding box center [185, 131] width 36 height 29
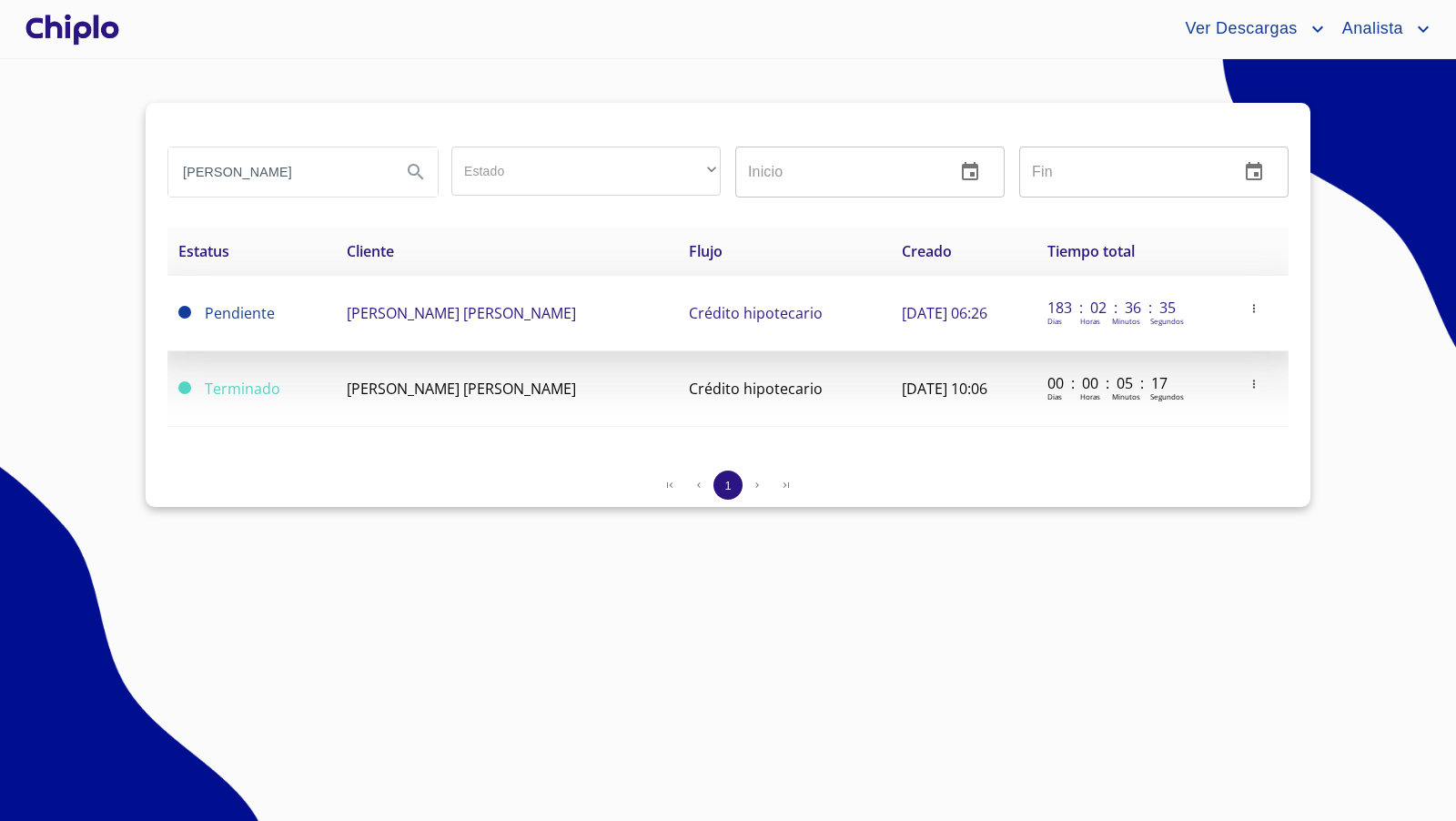
click at [469, 306] on span "[PERSON_NAME] [PERSON_NAME]" at bounding box center [462, 313] width 229 height 20
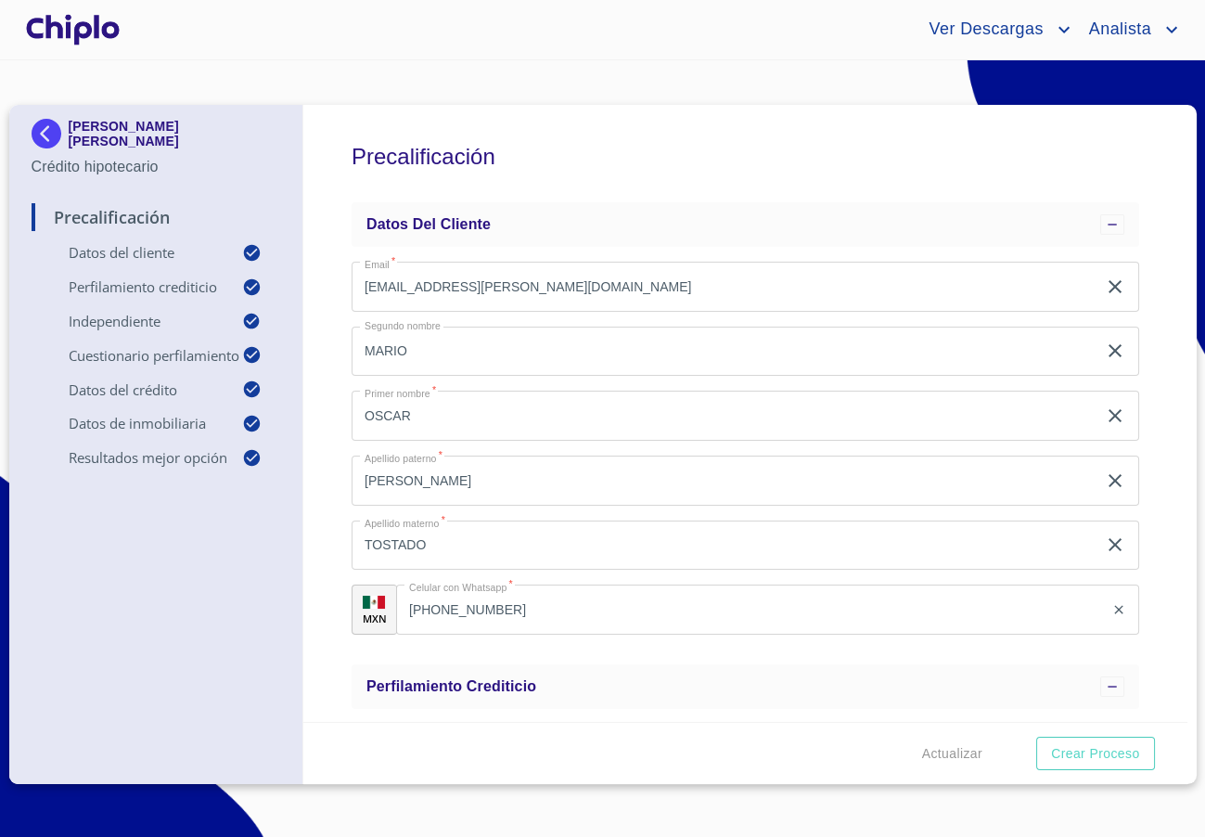
click at [1171, 367] on div "Precalificación Datos del cliente Email   * [EMAIL_ADDRESS][PERSON_NAME][DOMAIN…" at bounding box center [745, 413] width 884 height 617
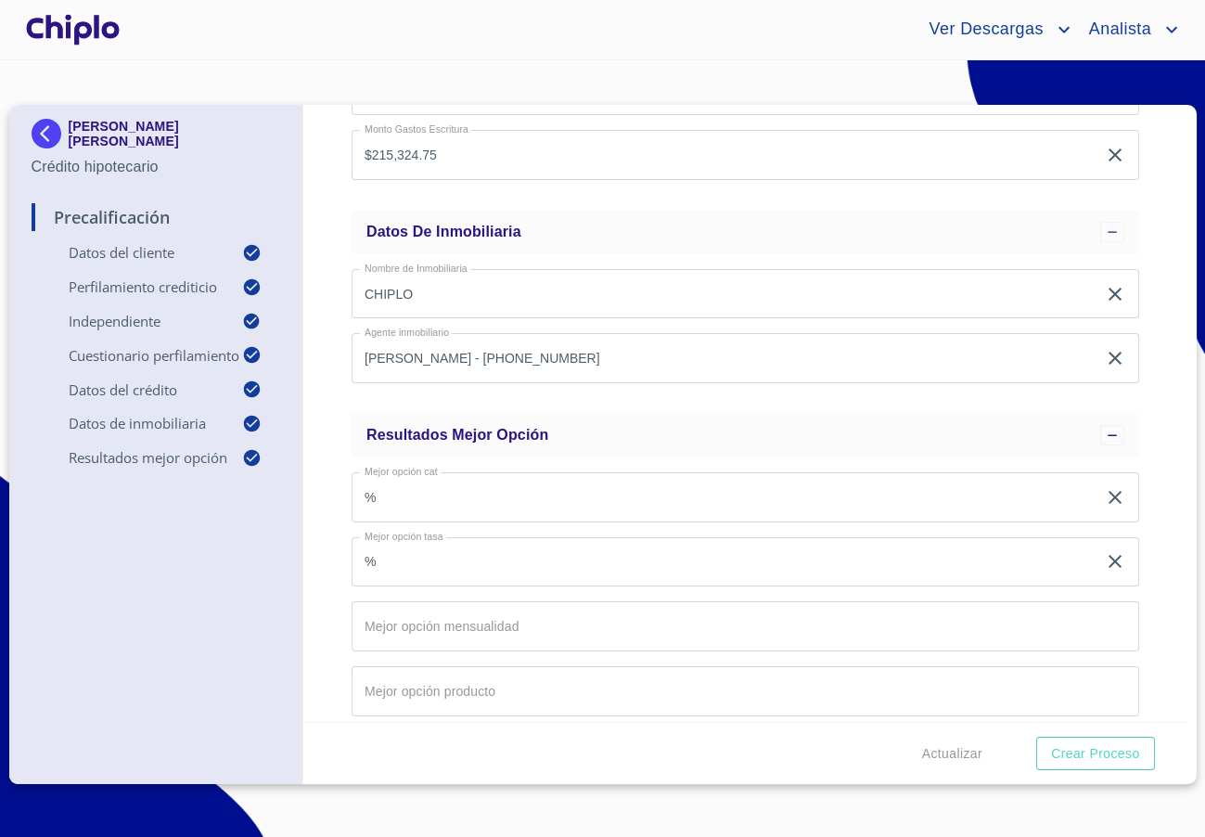
scroll to position [1962, 0]
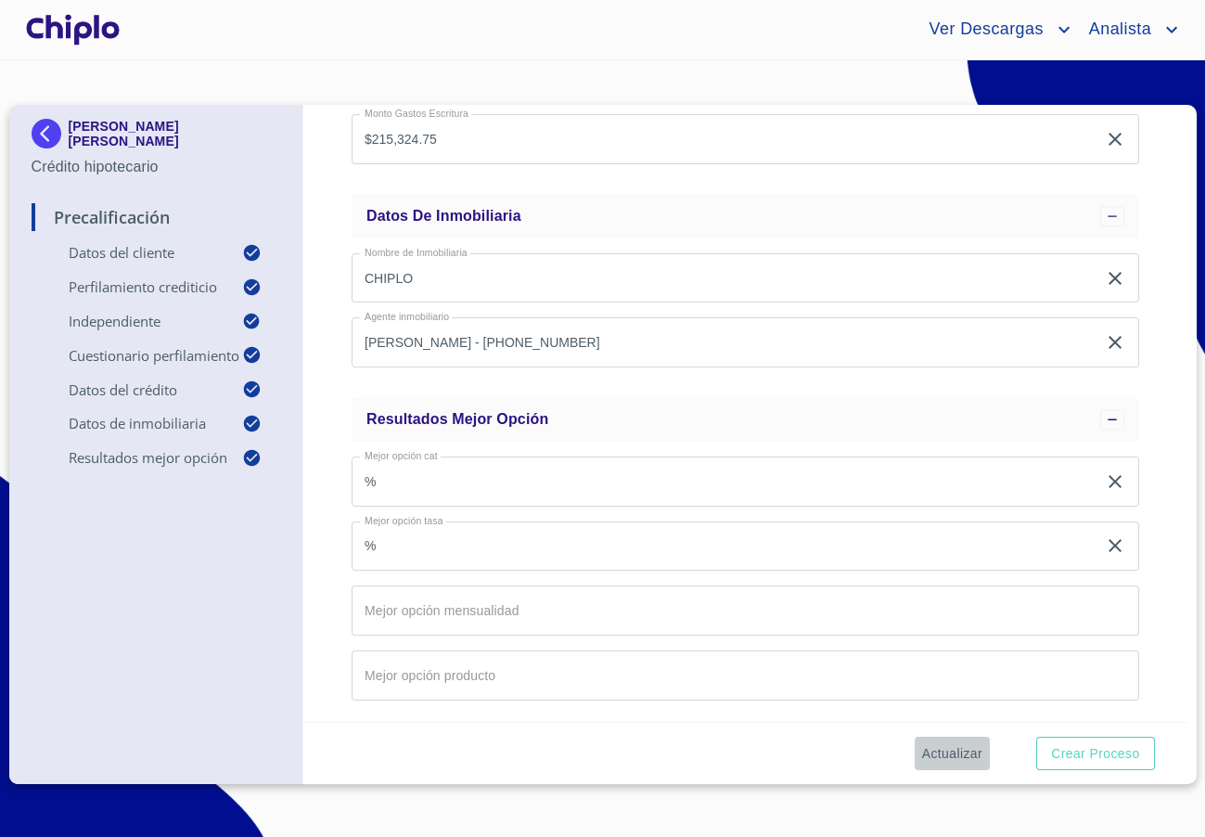
click at [958, 753] on span "Actualizar" at bounding box center [952, 753] width 60 height 23
click at [1095, 752] on span "Crear Proceso" at bounding box center [1095, 753] width 88 height 23
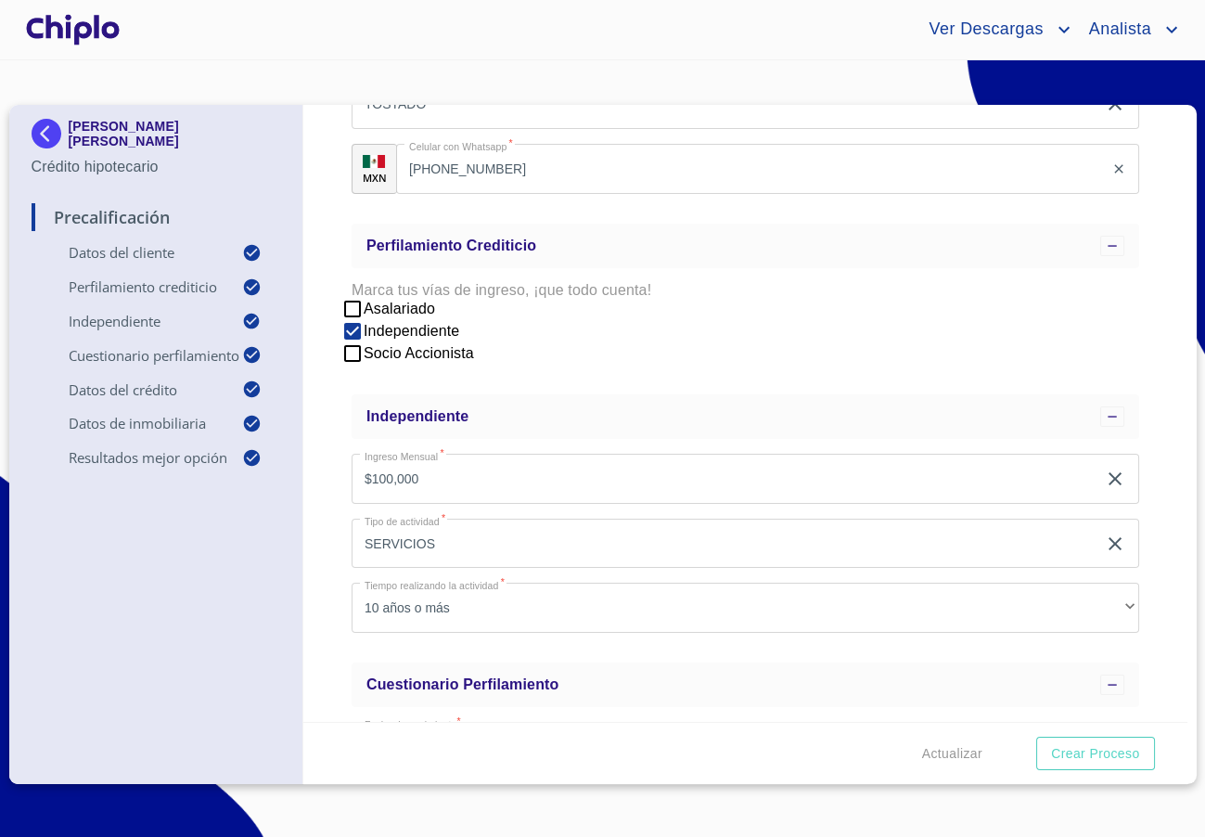
scroll to position [442, 0]
click at [72, 32] on div at bounding box center [72, 29] width 101 height 59
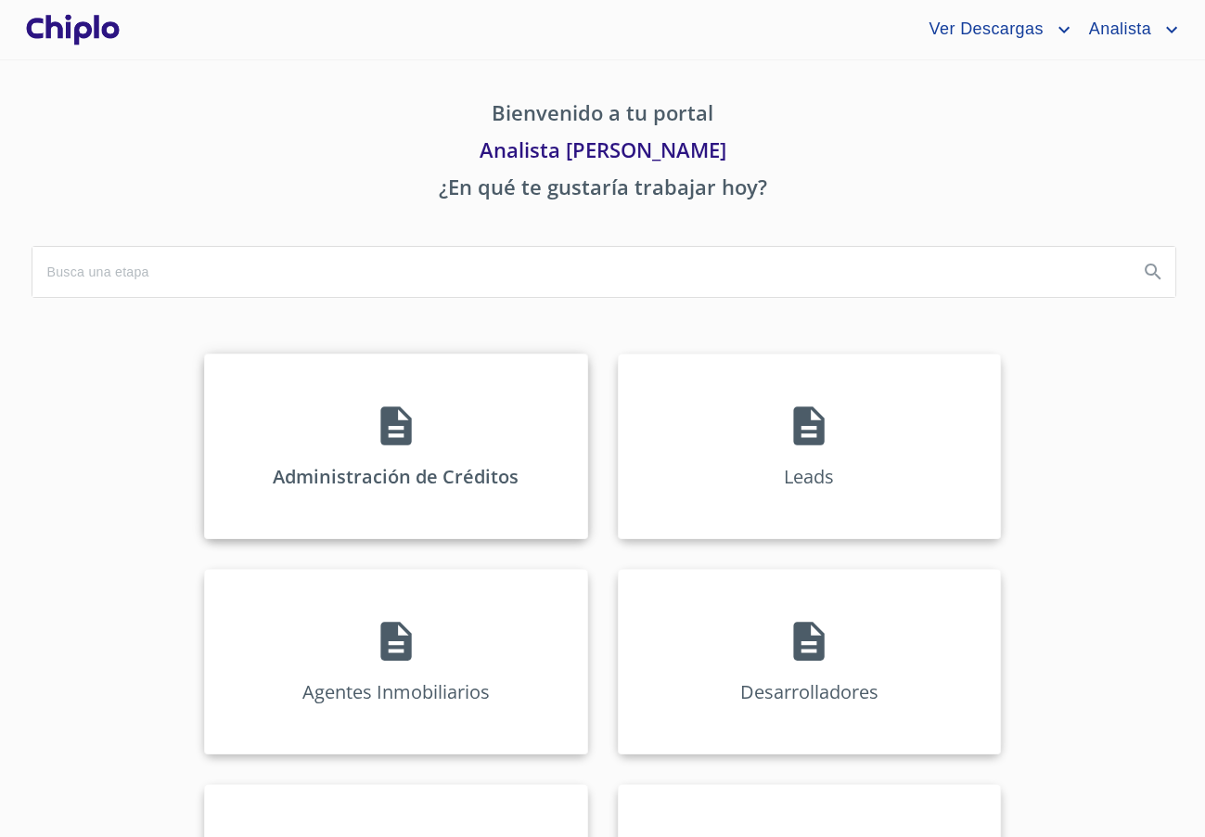
click at [403, 449] on div "Administración de Créditos" at bounding box center [395, 447] width 383 height 186
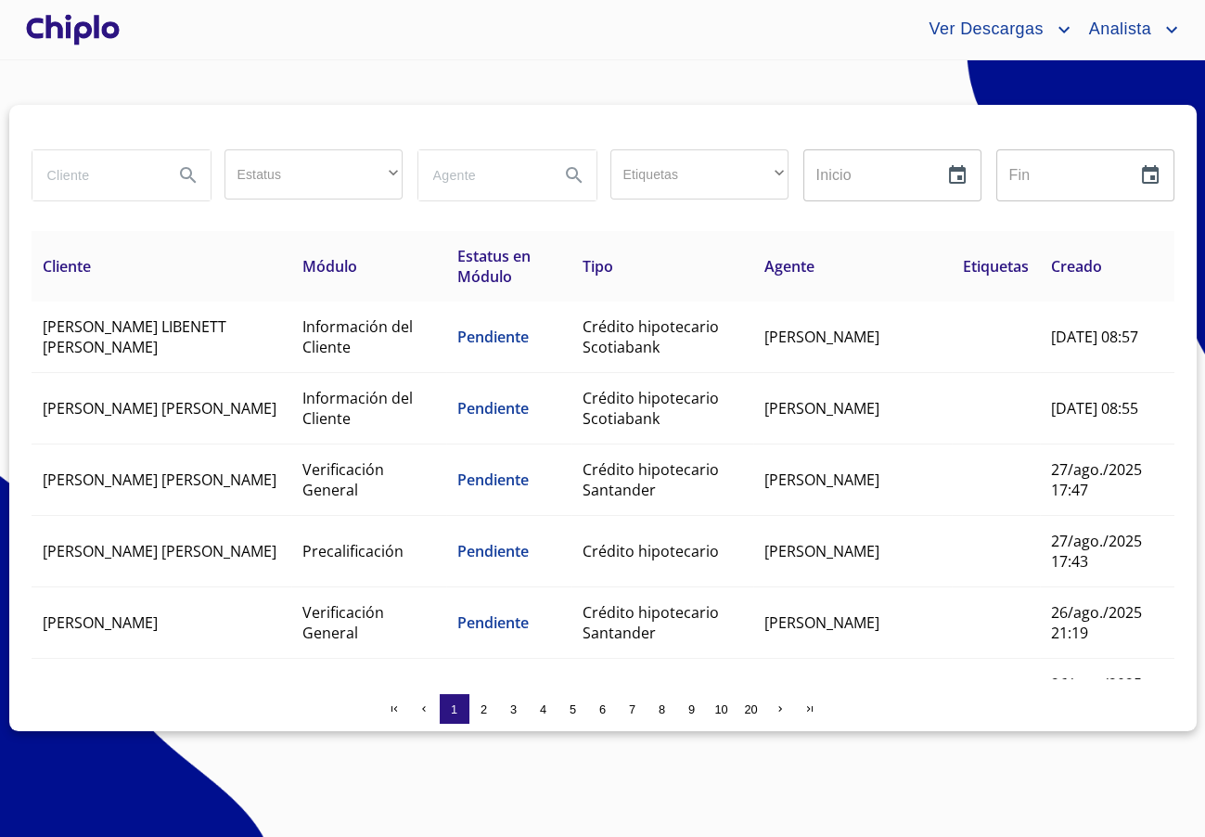
click at [142, 181] on input "search" at bounding box center [95, 175] width 126 height 50
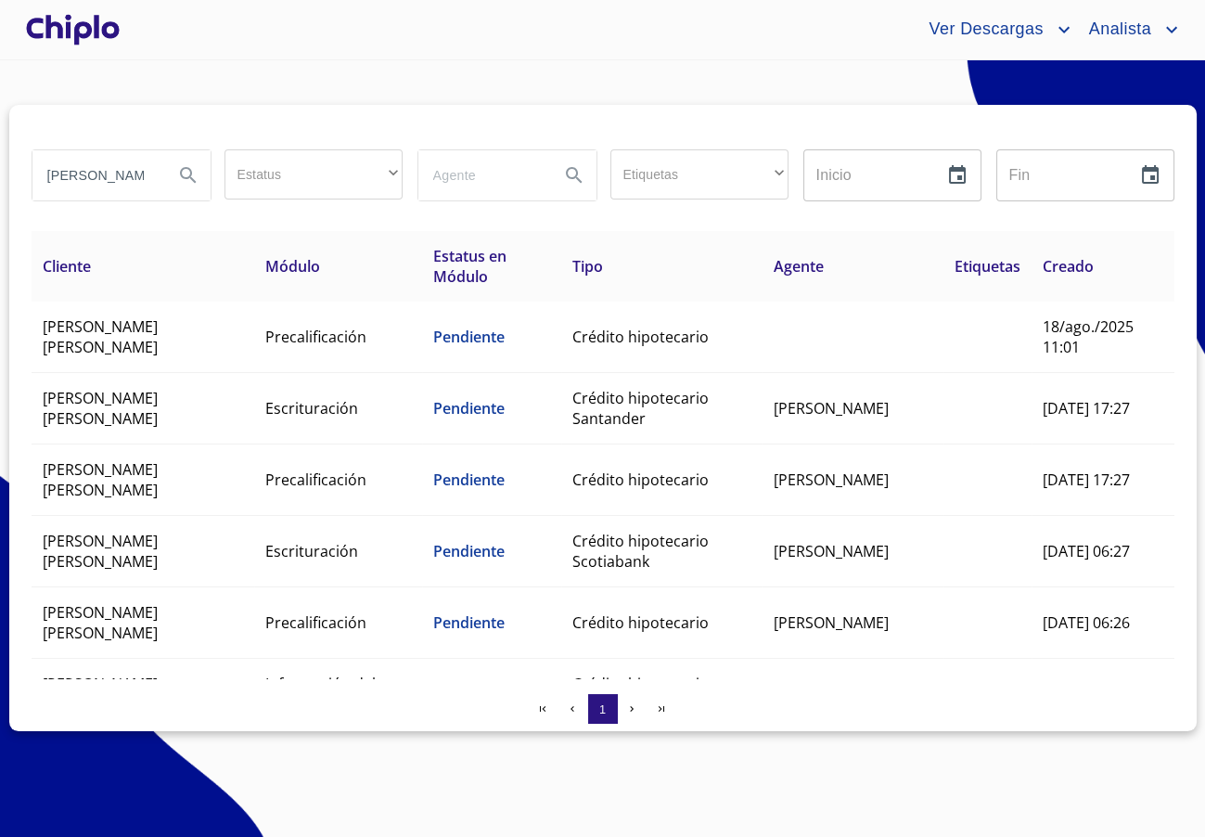
type input "[PERSON_NAME]"
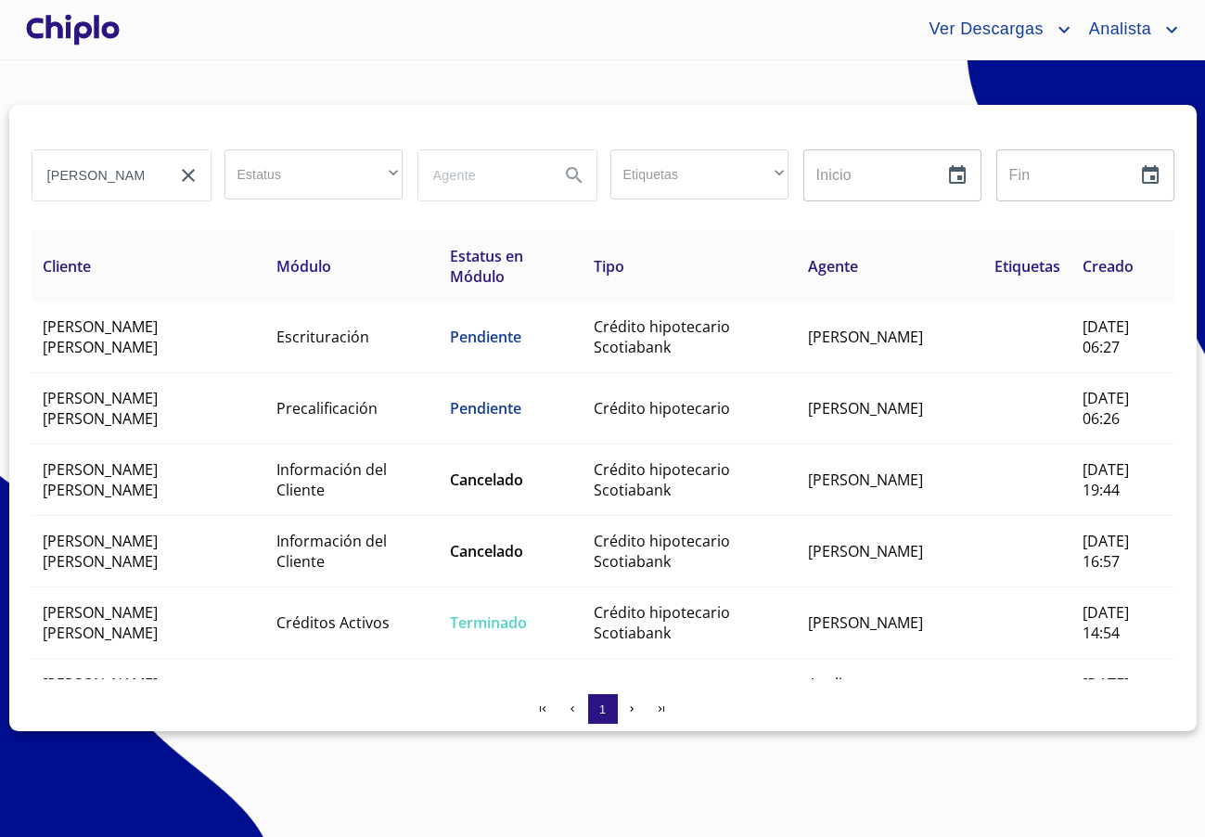
scroll to position [73, 0]
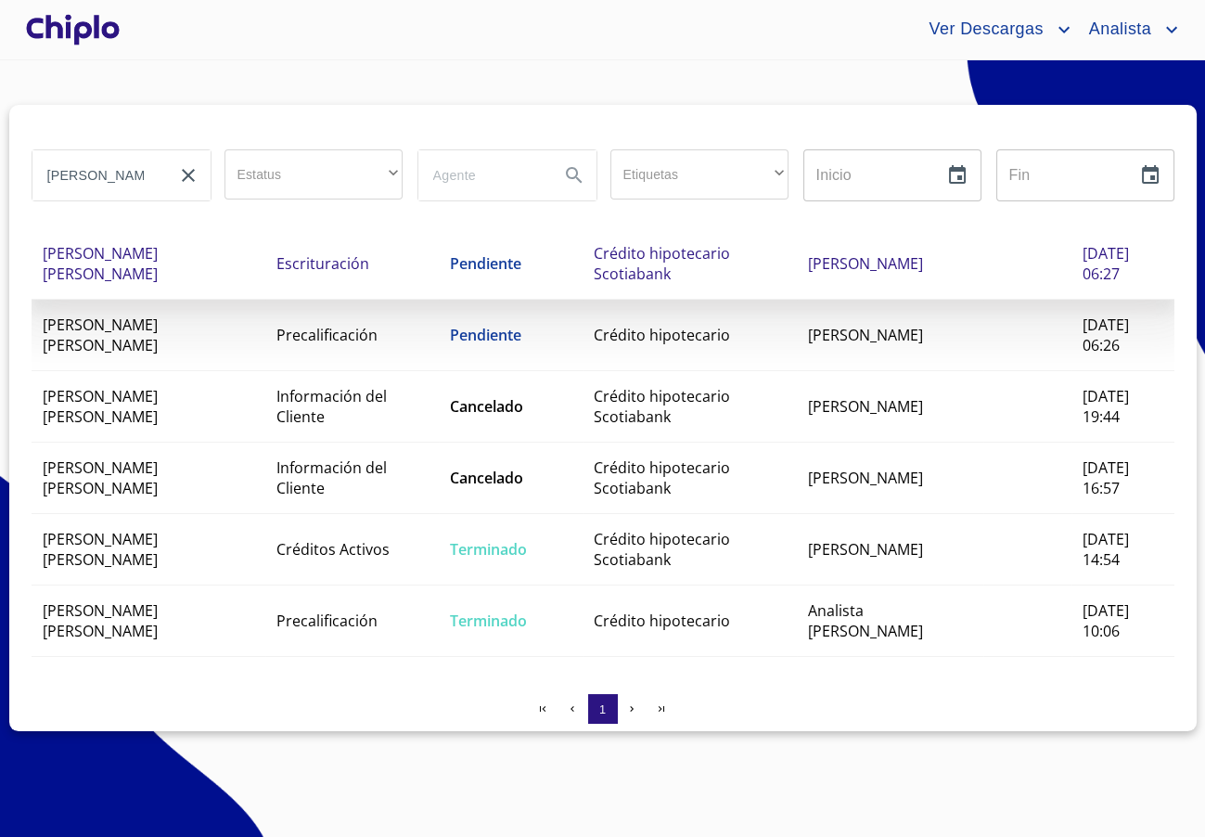
click at [660, 265] on span "Crédito hipotecario Scotiabank" at bounding box center [662, 263] width 136 height 41
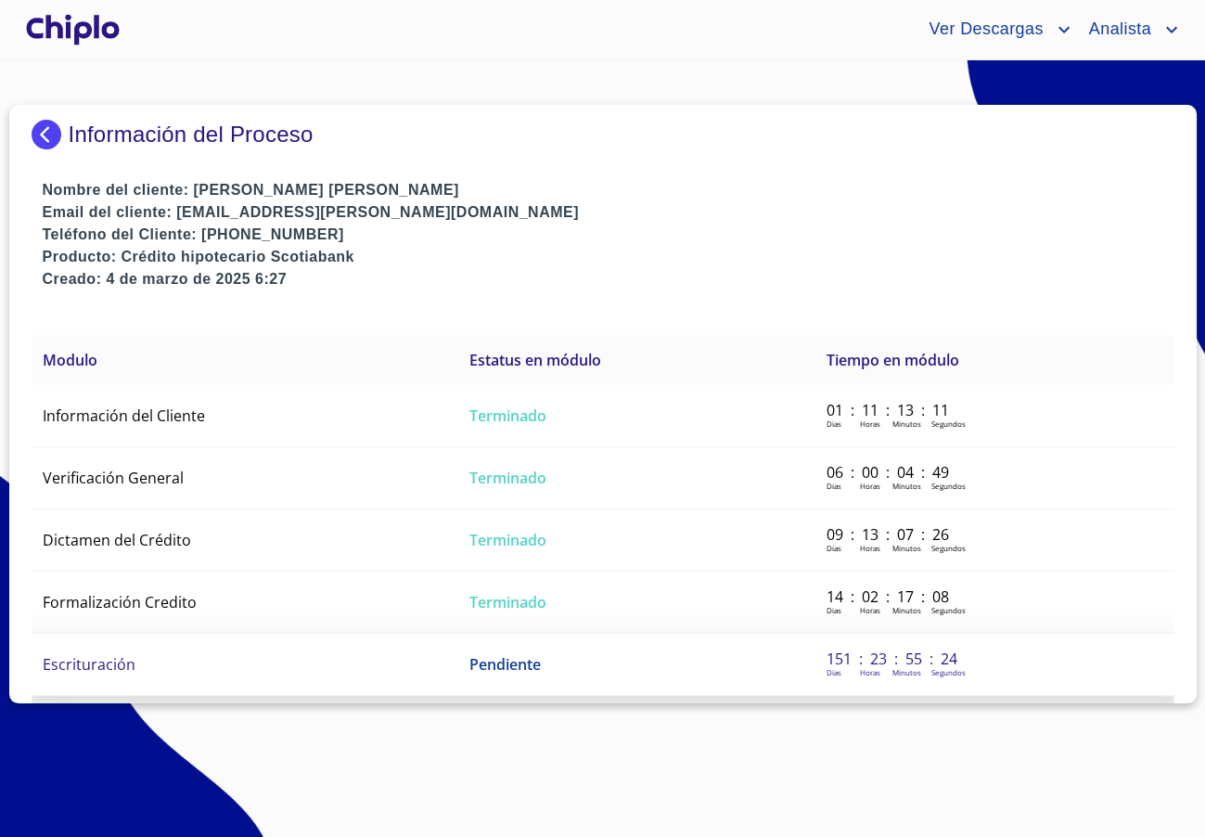
click at [236, 654] on td "Escrituración" at bounding box center [246, 665] width 428 height 62
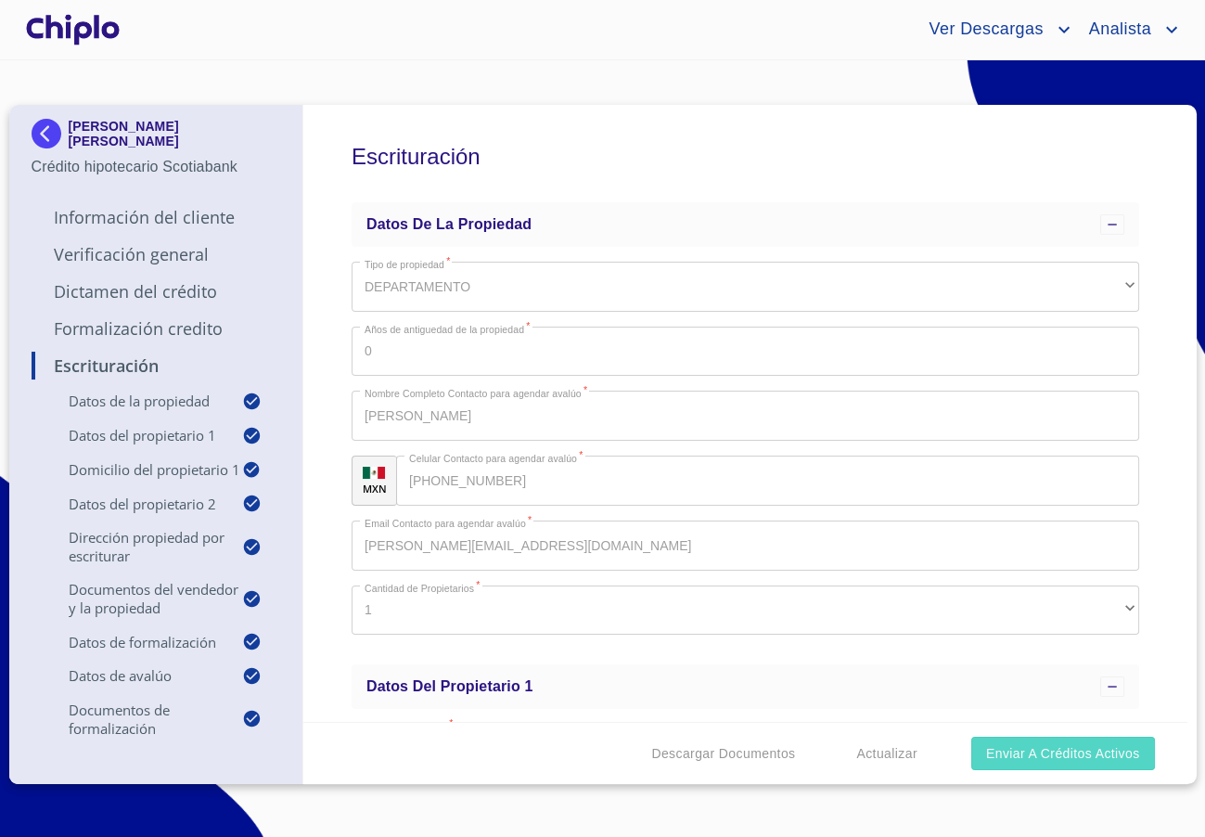
click at [1061, 759] on span "Enviar a Créditos Activos" at bounding box center [1063, 753] width 154 height 23
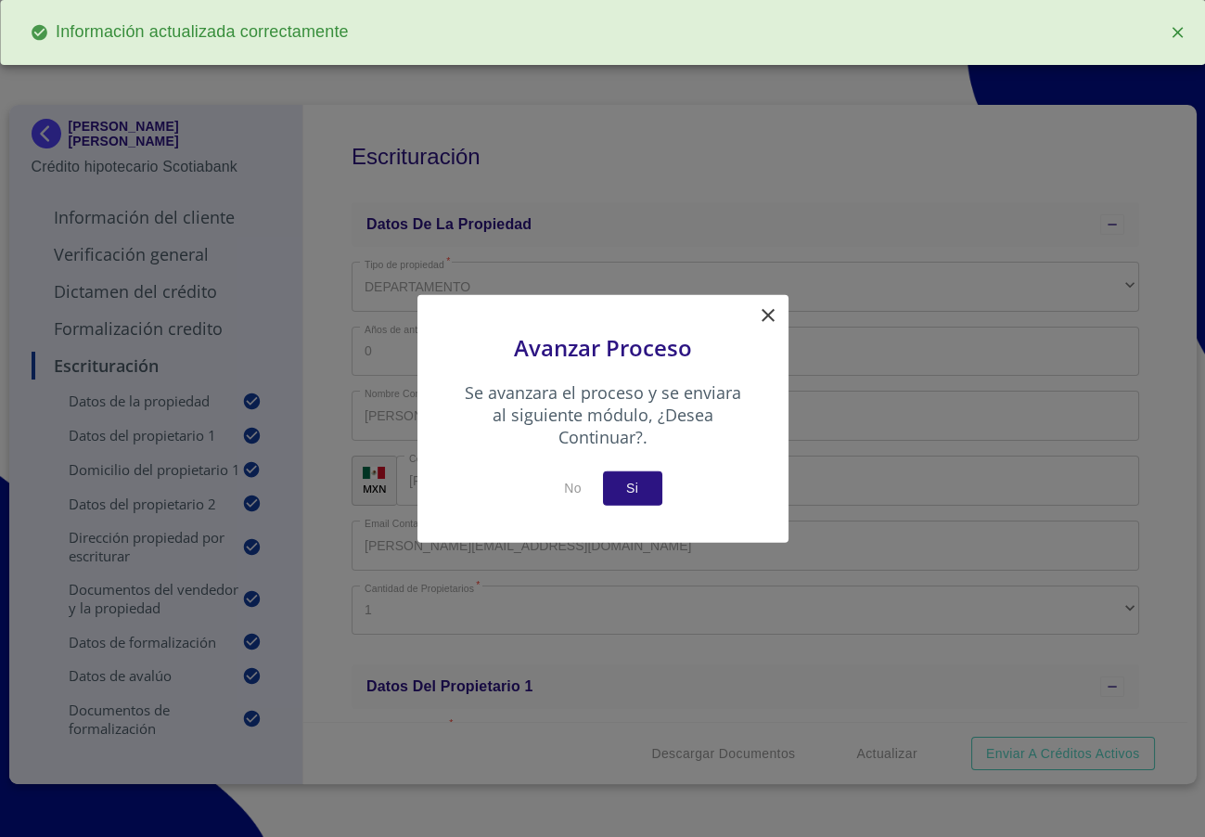
click at [630, 485] on span "Si" at bounding box center [633, 488] width 30 height 23
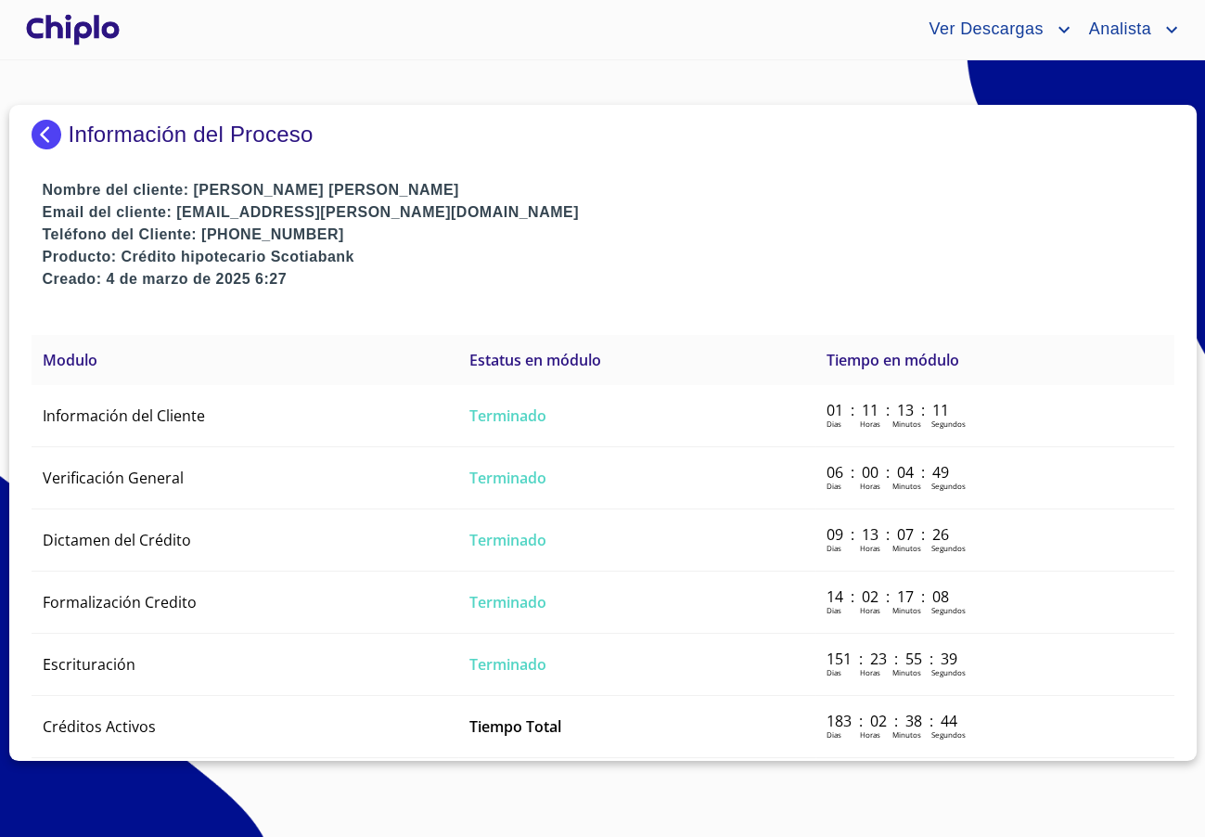
click at [40, 131] on img at bounding box center [50, 135] width 37 height 30
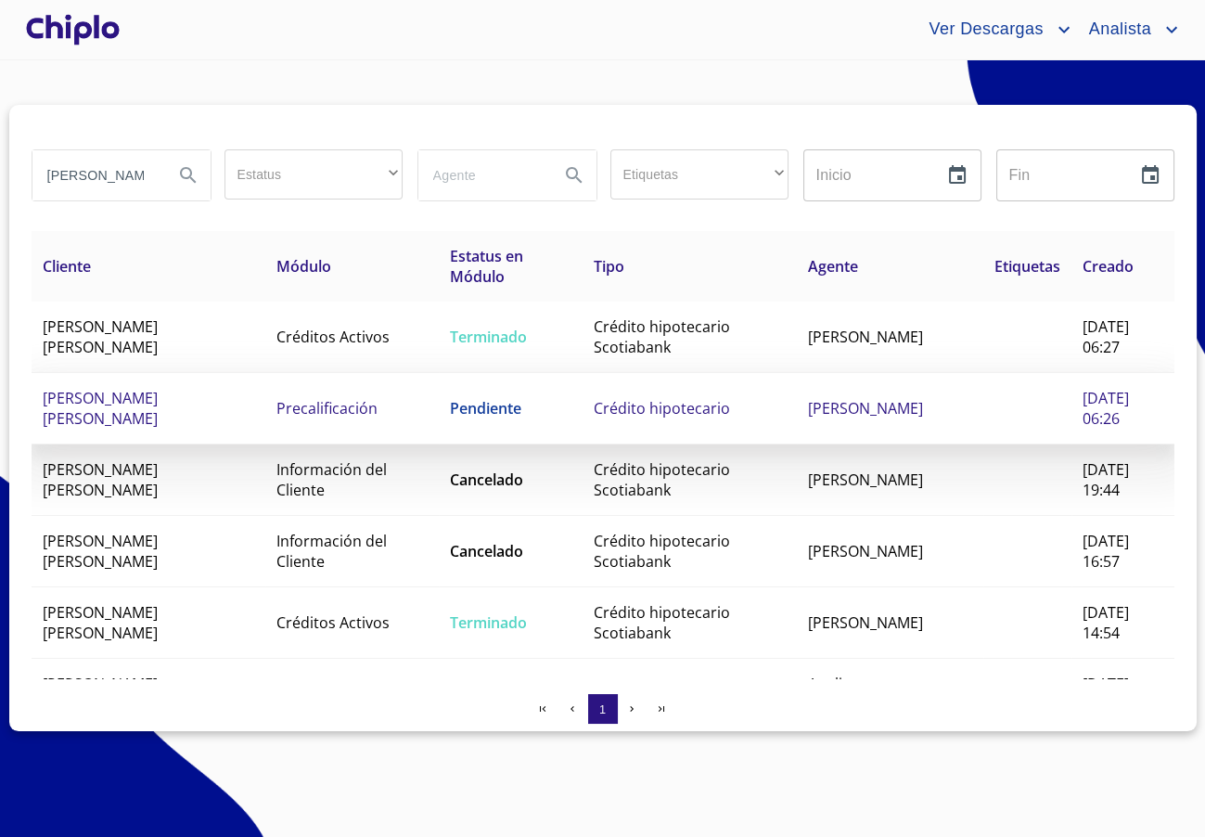
click at [355, 405] on span "Precalificación" at bounding box center [327, 408] width 101 height 20
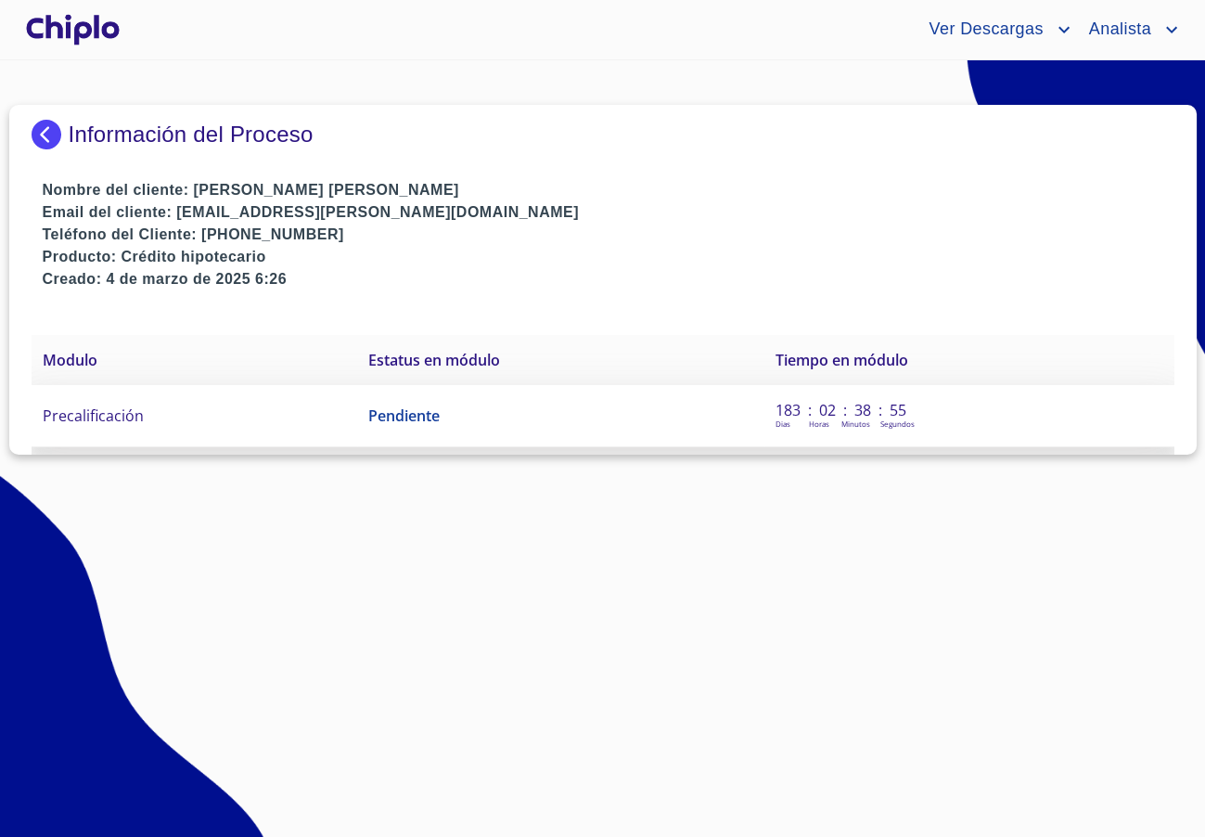
click at [393, 415] on span "Pendiente" at bounding box center [403, 415] width 71 height 20
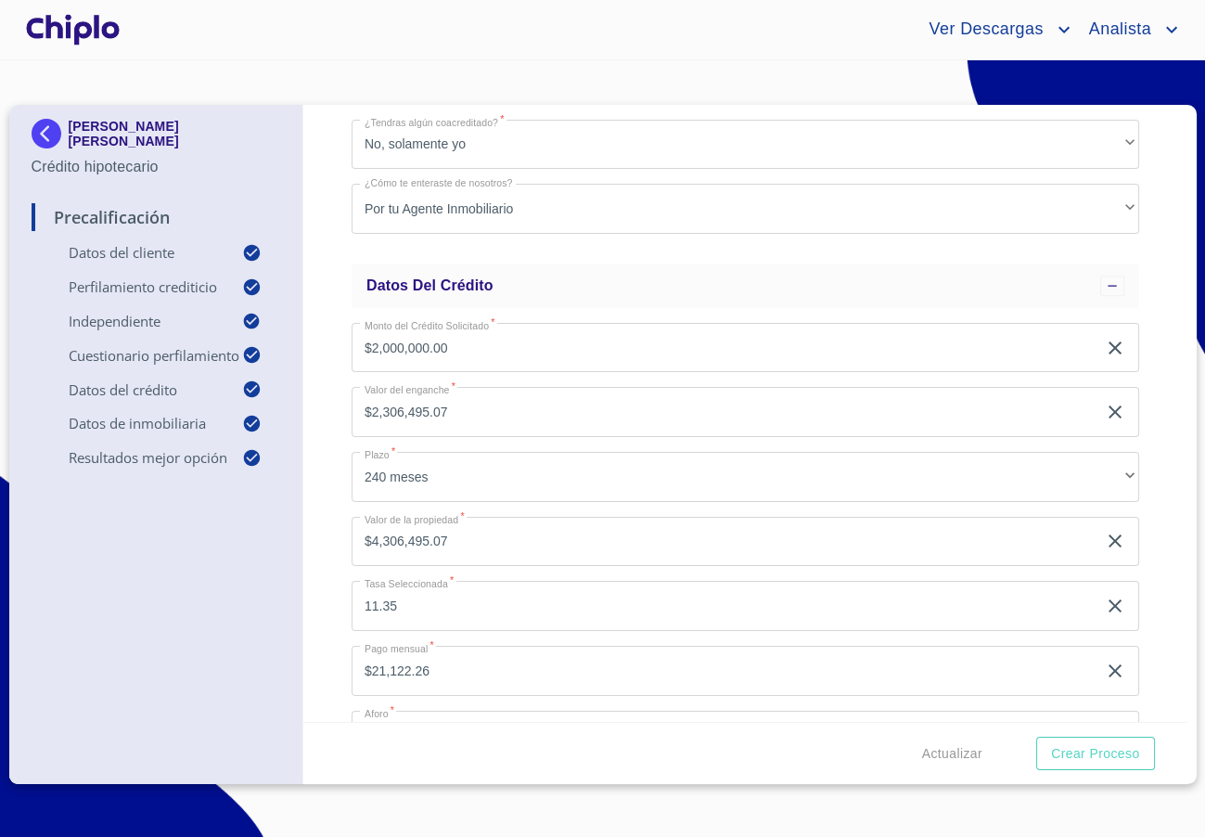
scroll to position [1962, 0]
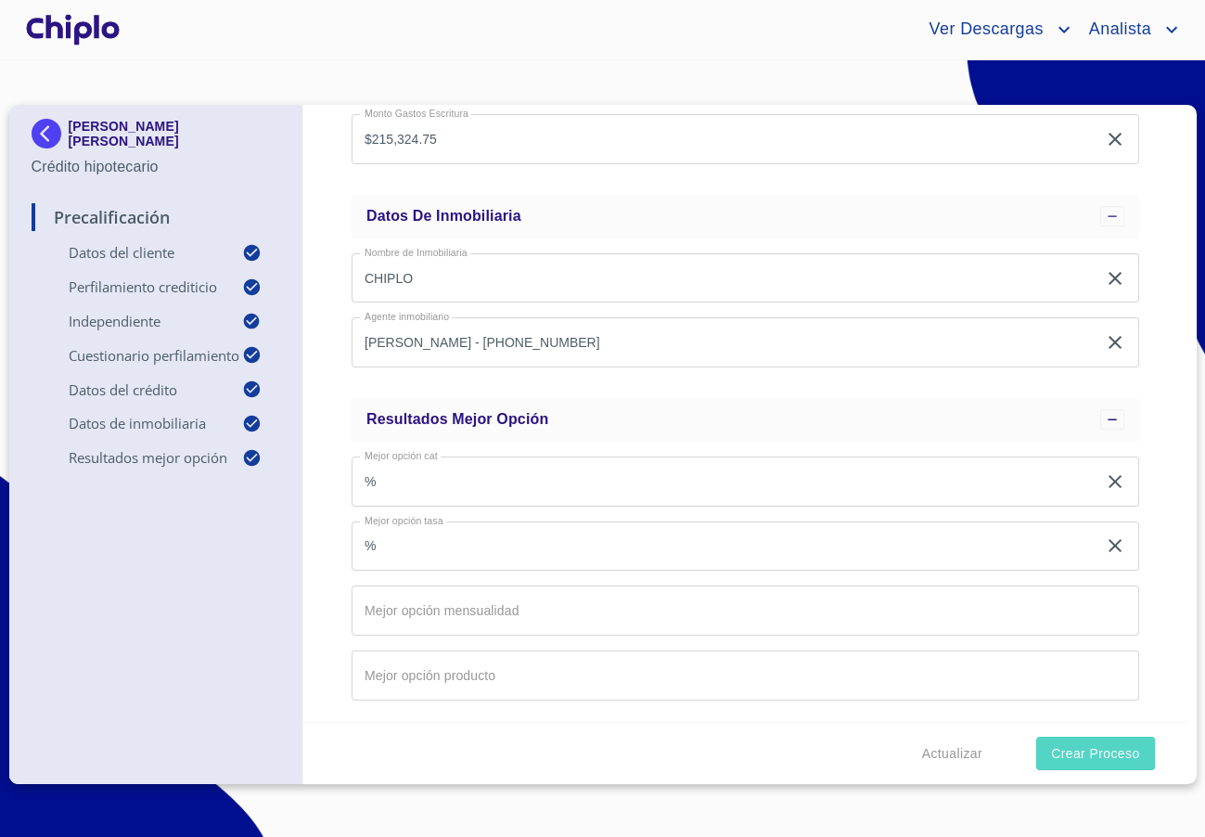
click at [1083, 752] on span "Crear Proceso" at bounding box center [1095, 753] width 88 height 23
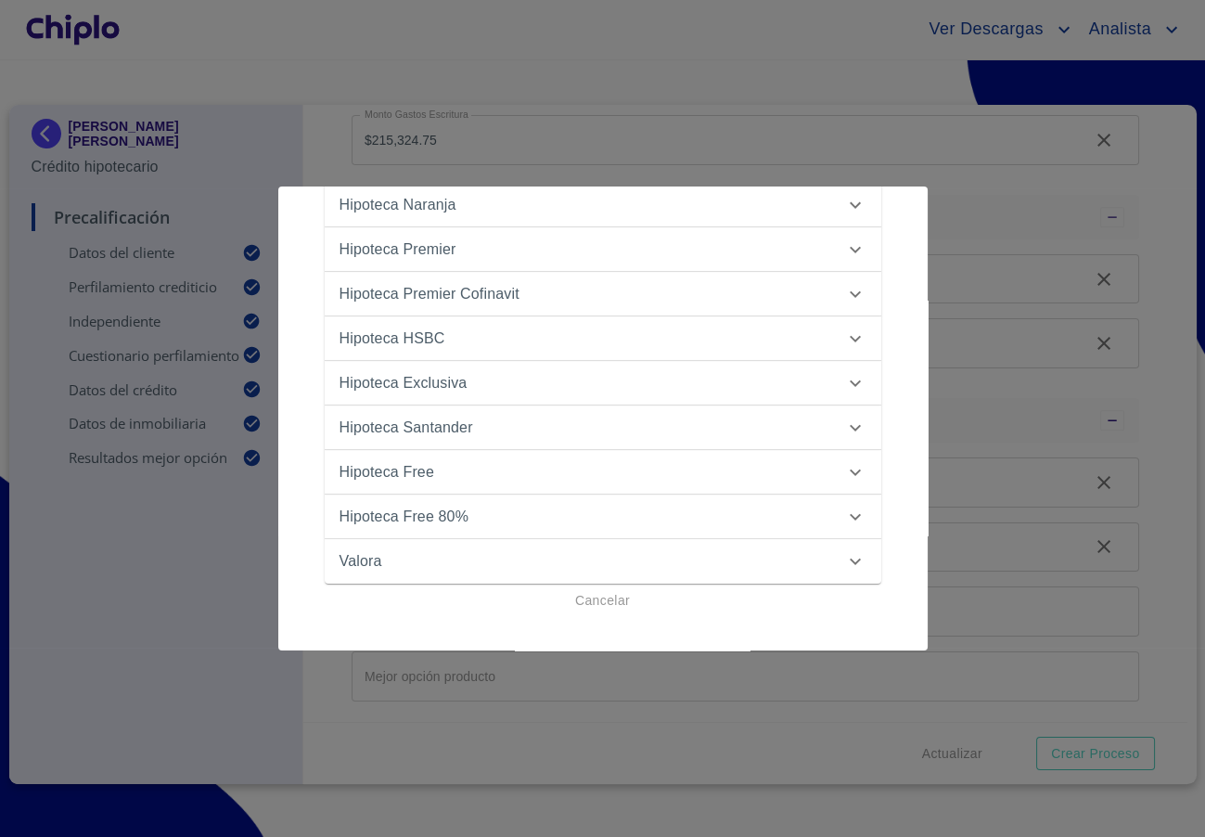
scroll to position [362, 0]
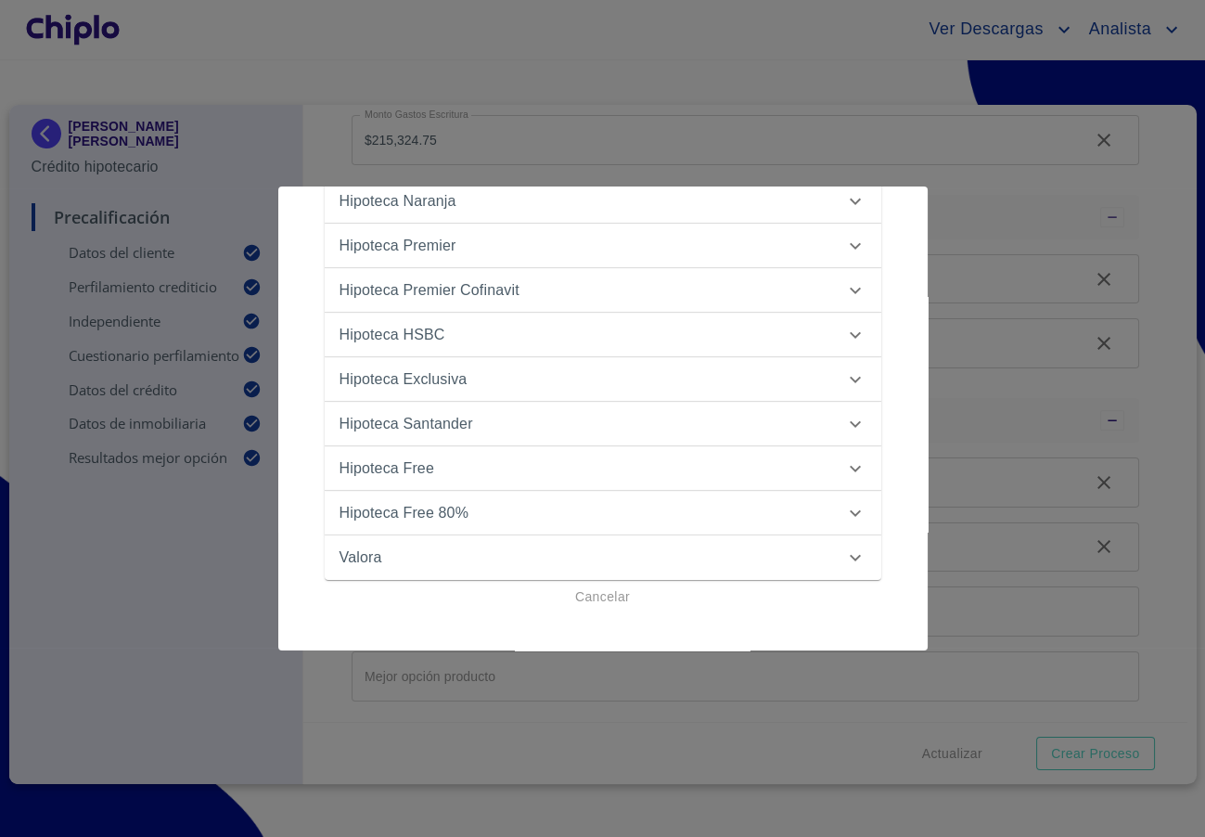
click at [401, 469] on p "Hipoteca Free" at bounding box center [387, 468] width 95 height 22
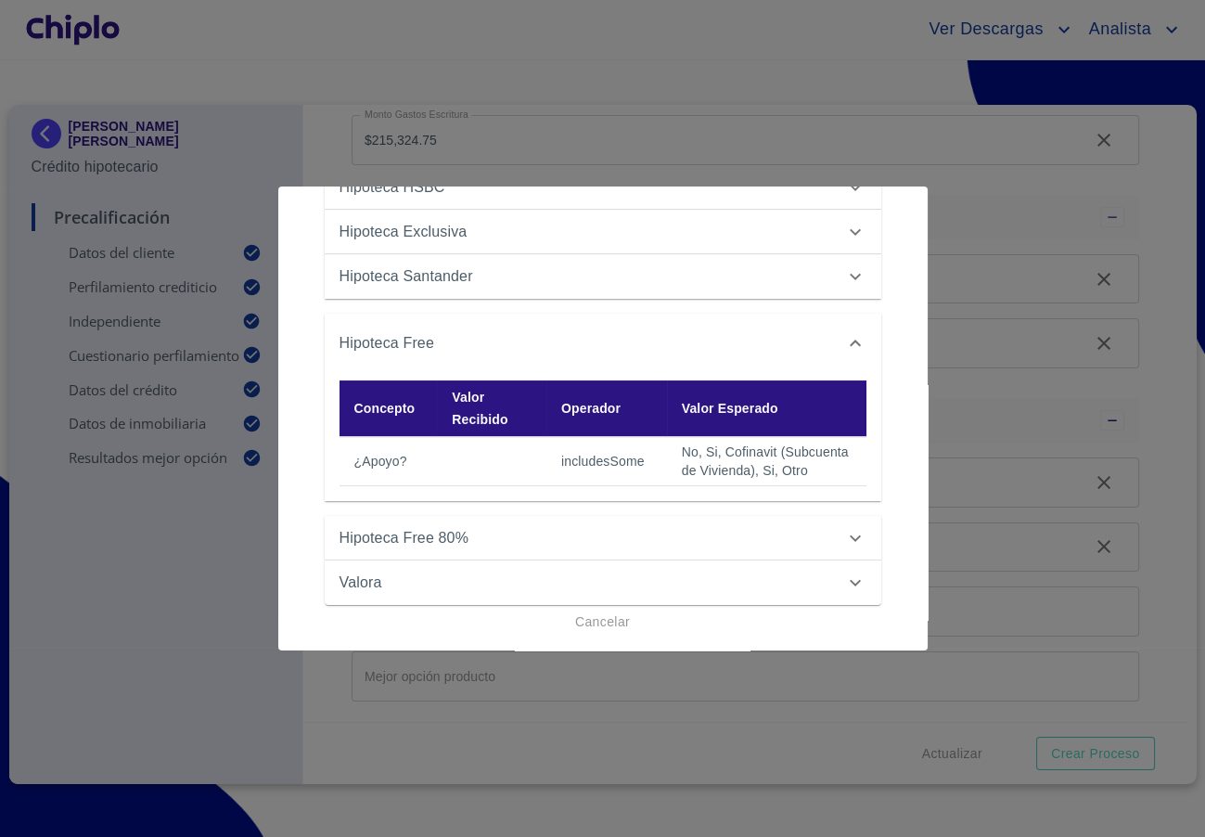
scroll to position [510, 0]
click at [1168, 427] on div at bounding box center [602, 418] width 1205 height 837
click at [617, 626] on span "Cancelar" at bounding box center [602, 621] width 55 height 23
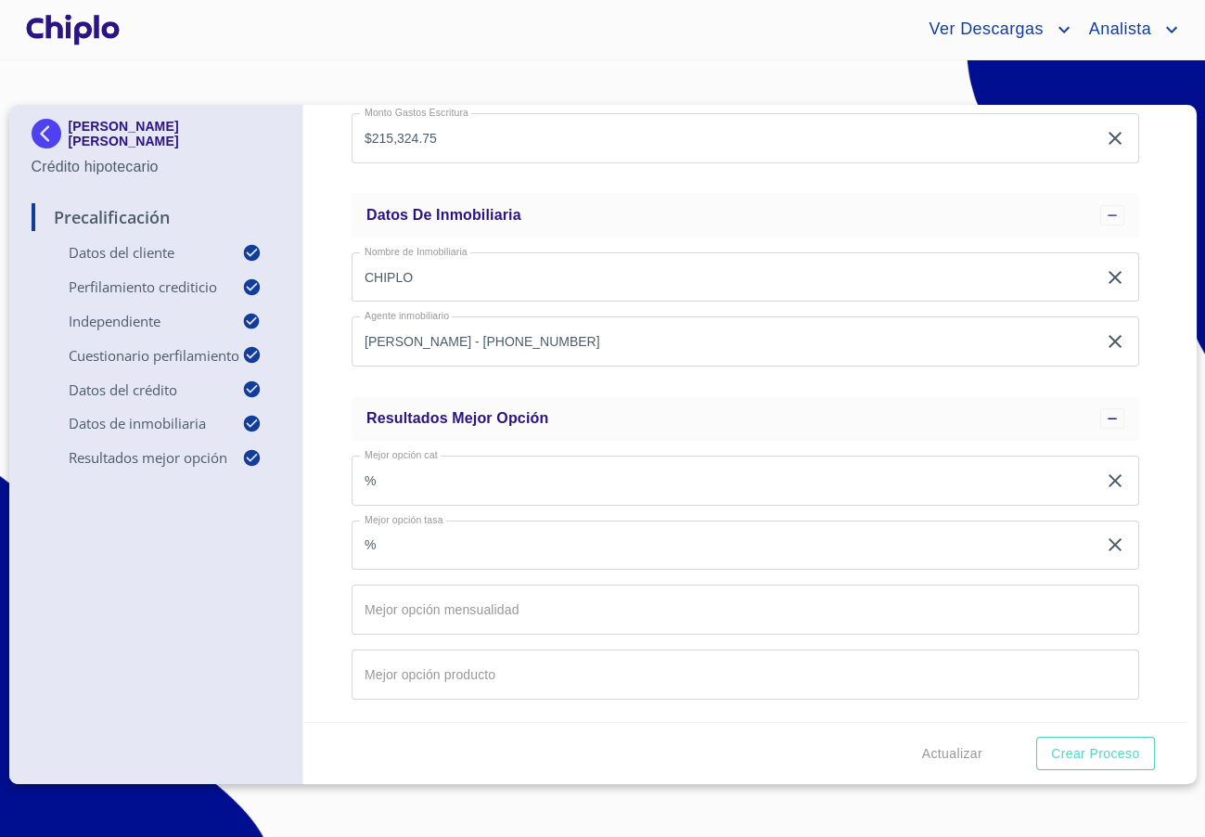
scroll to position [1962, 0]
click at [1163, 424] on div "Precalificación Datos del cliente Email   * [EMAIL_ADDRESS][PERSON_NAME][DOMAIN…" at bounding box center [745, 413] width 884 height 617
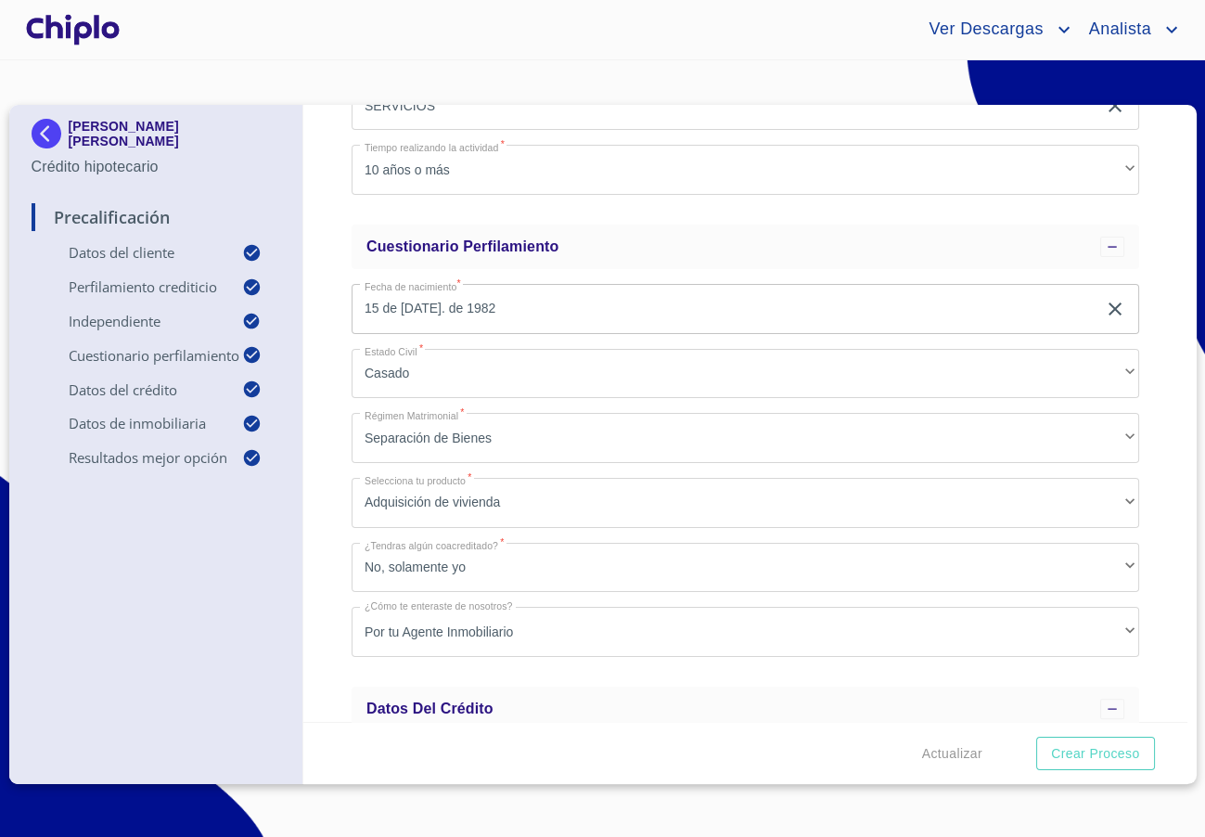
scroll to position [889, 0]
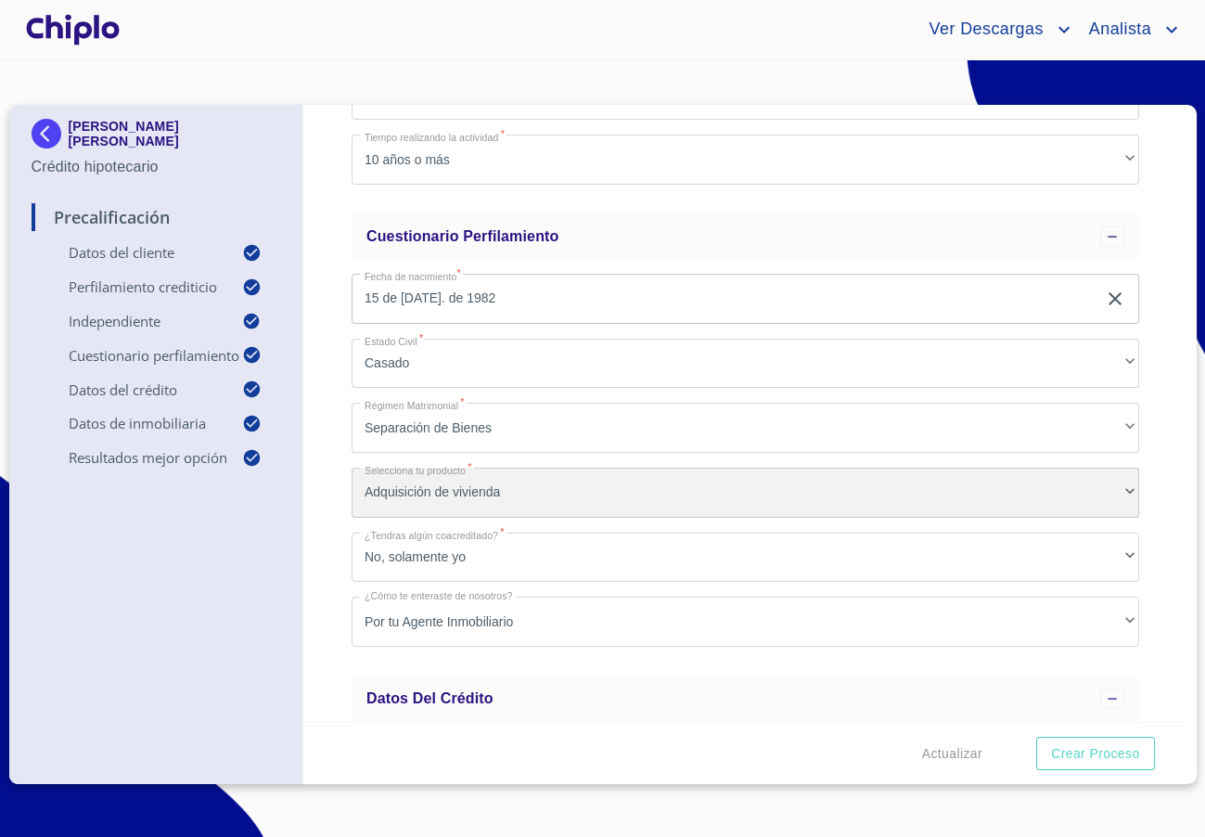
click at [457, 484] on div "Adquisición de vivienda" at bounding box center [746, 493] width 788 height 50
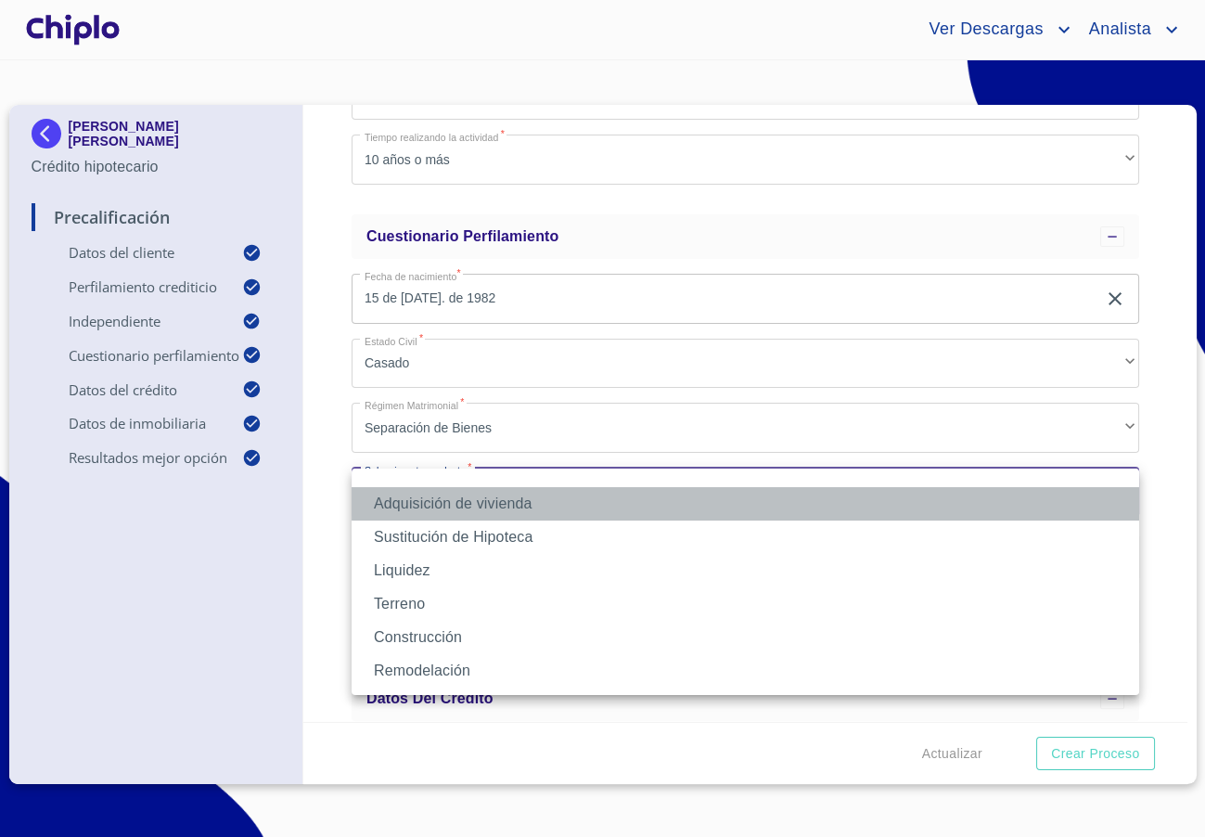
click at [445, 505] on li "Adquisición de vivienda" at bounding box center [746, 503] width 788 height 33
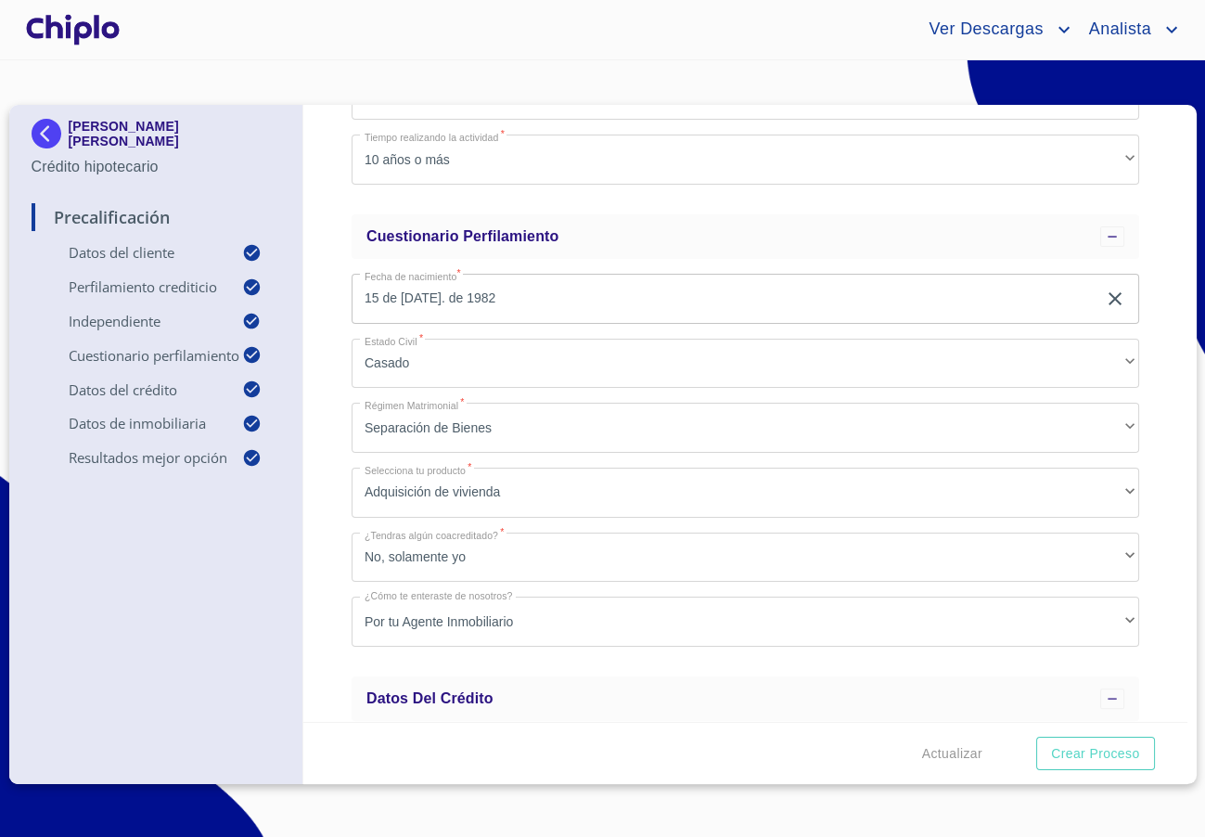
click at [333, 559] on div "Precalificación Datos del cliente Email   * [EMAIL_ADDRESS][PERSON_NAME][DOMAIN…" at bounding box center [745, 413] width 884 height 617
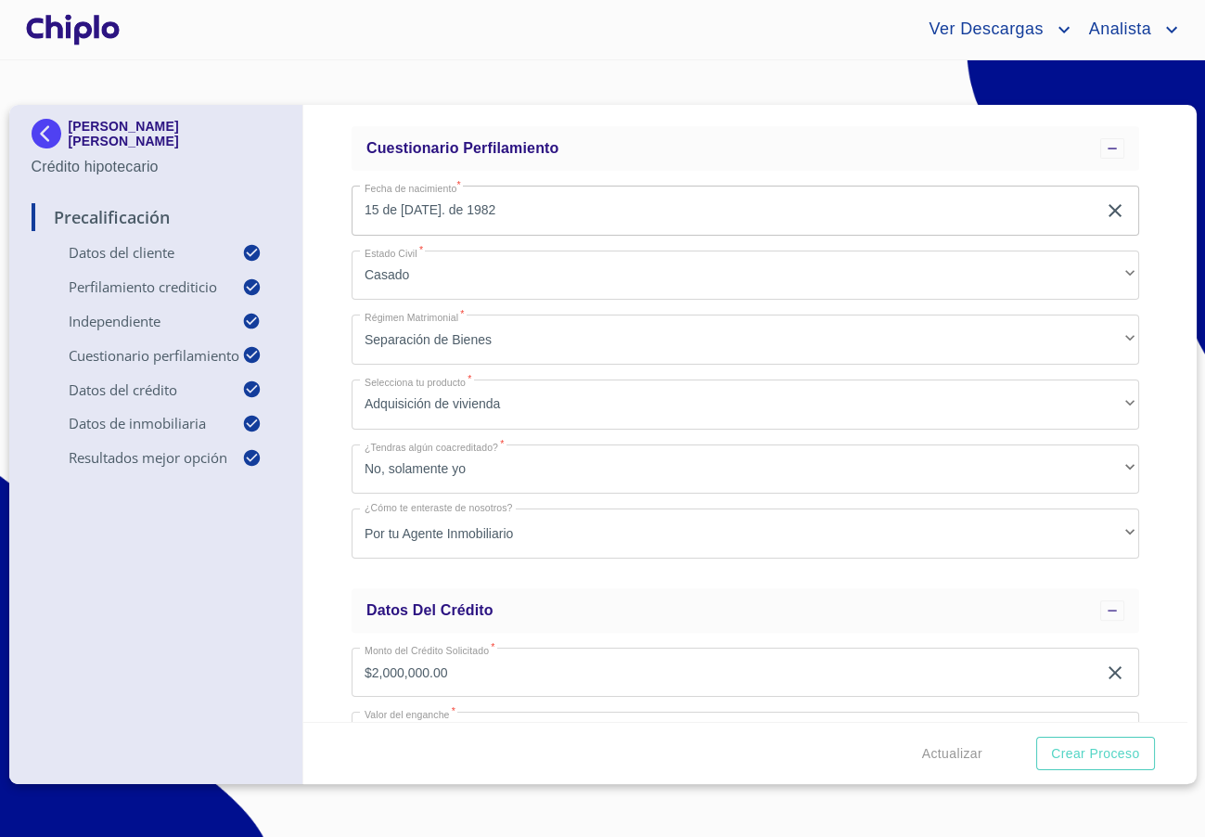
scroll to position [981, 0]
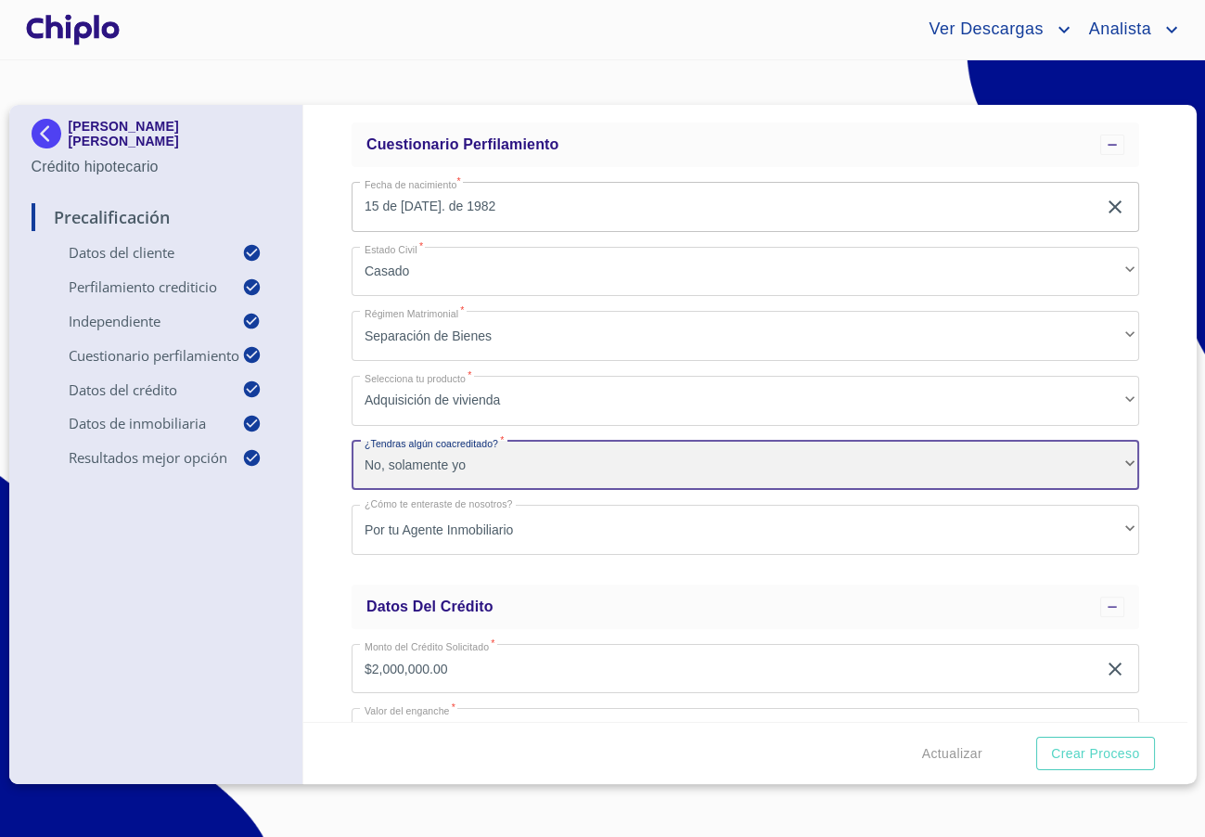
click at [441, 451] on div "No, solamente yo" at bounding box center [746, 466] width 788 height 50
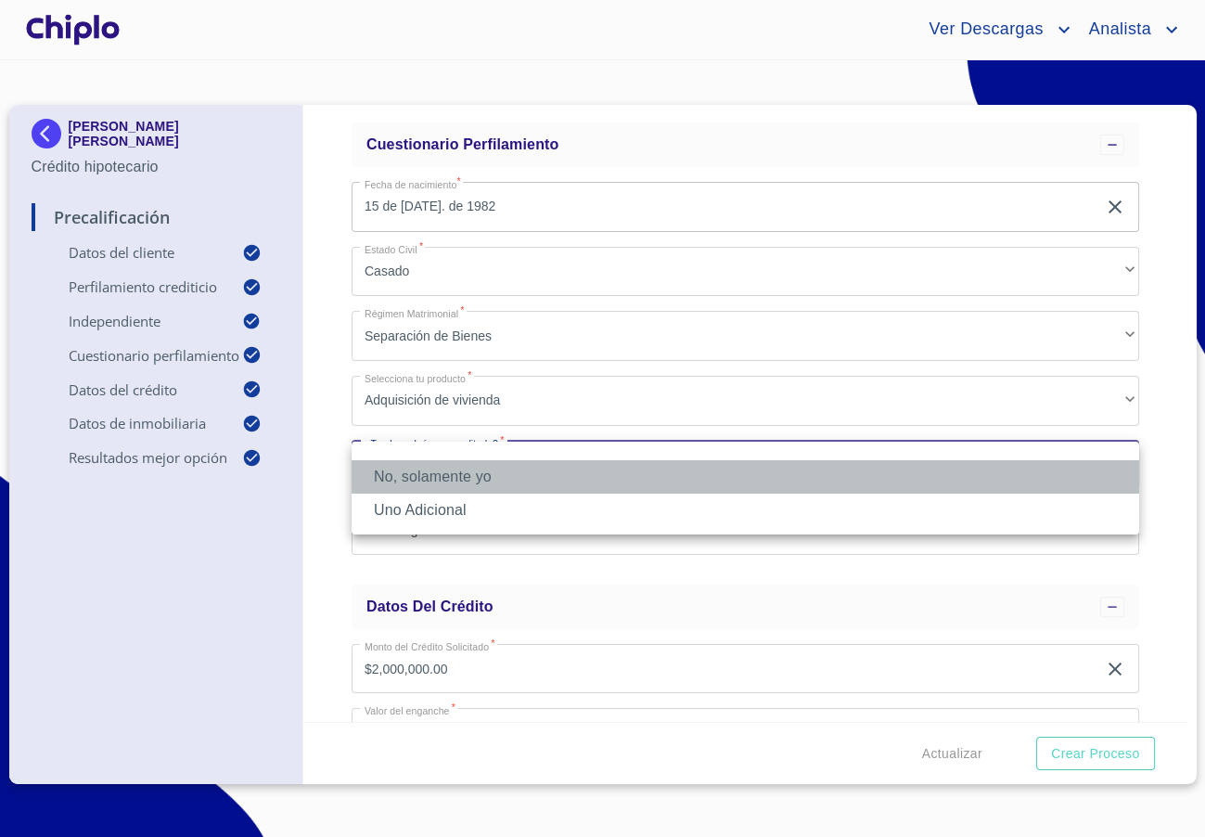
click at [422, 473] on li "No, solamente yo" at bounding box center [746, 476] width 788 height 33
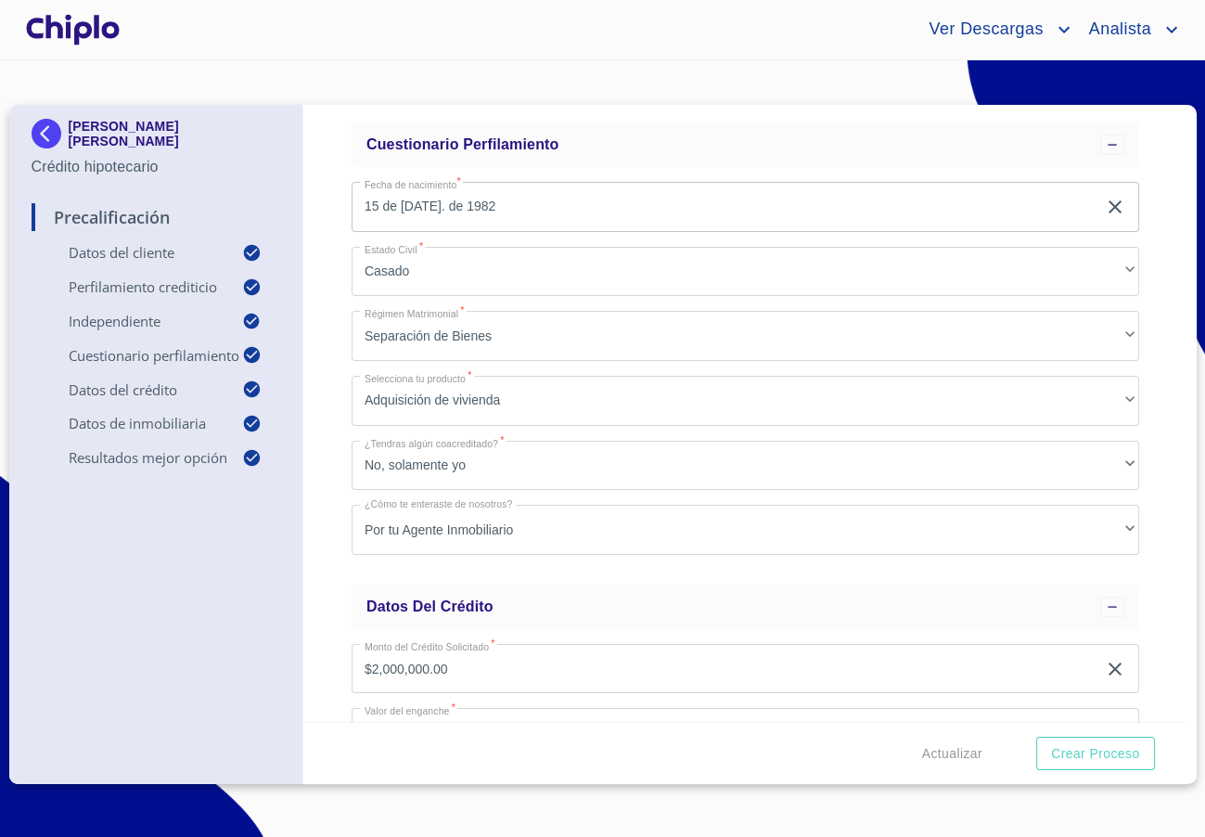
click at [336, 514] on div "Precalificación Datos del cliente Email   * [EMAIL_ADDRESS][PERSON_NAME][DOMAIN…" at bounding box center [745, 413] width 884 height 617
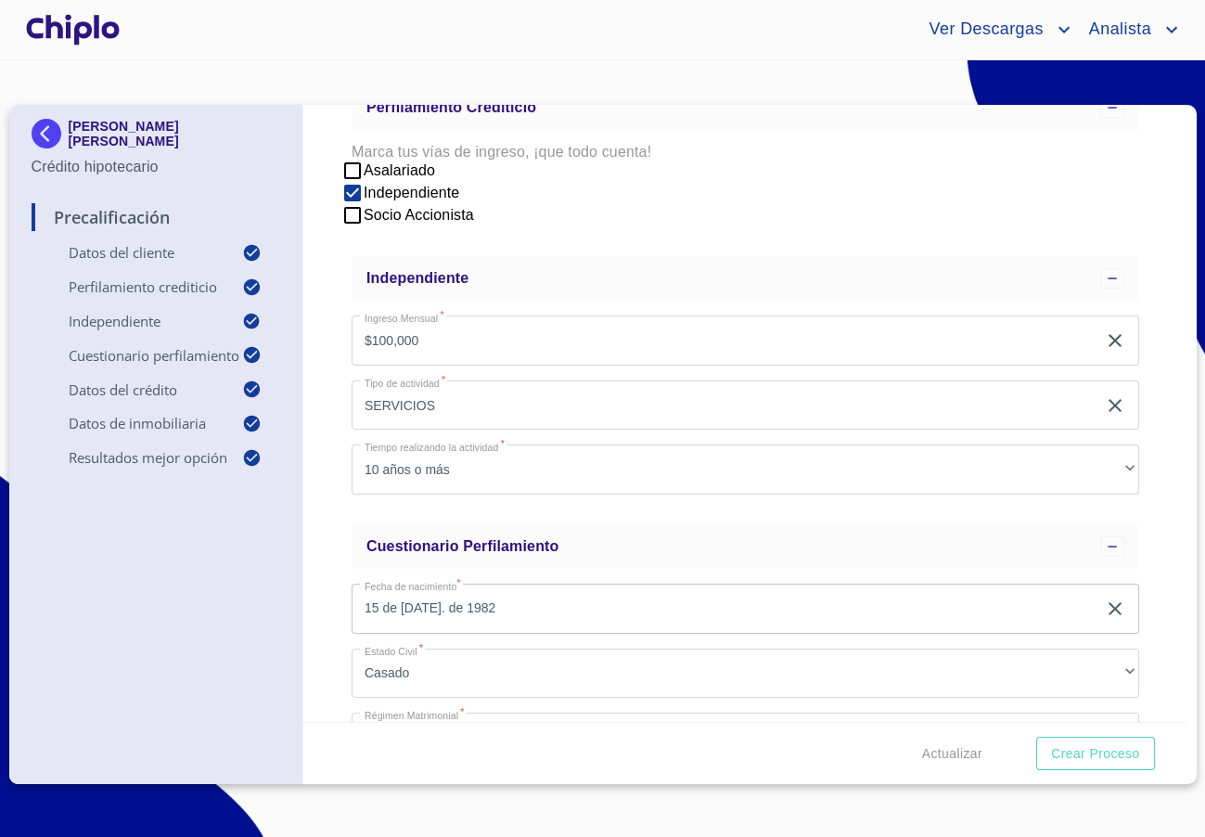
scroll to position [581, 0]
click at [354, 164] on input "Asalariado" at bounding box center [352, 169] width 22 height 22
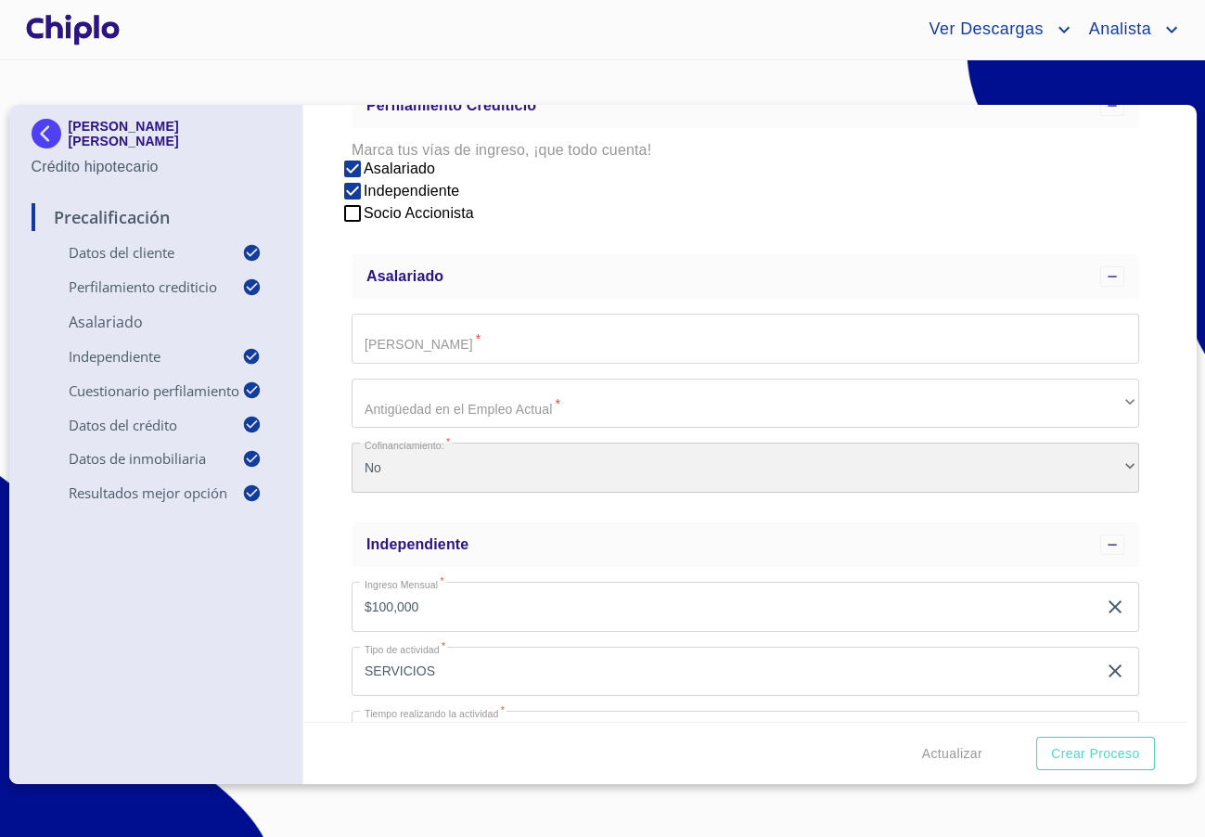
click at [460, 471] on div "No" at bounding box center [746, 468] width 788 height 50
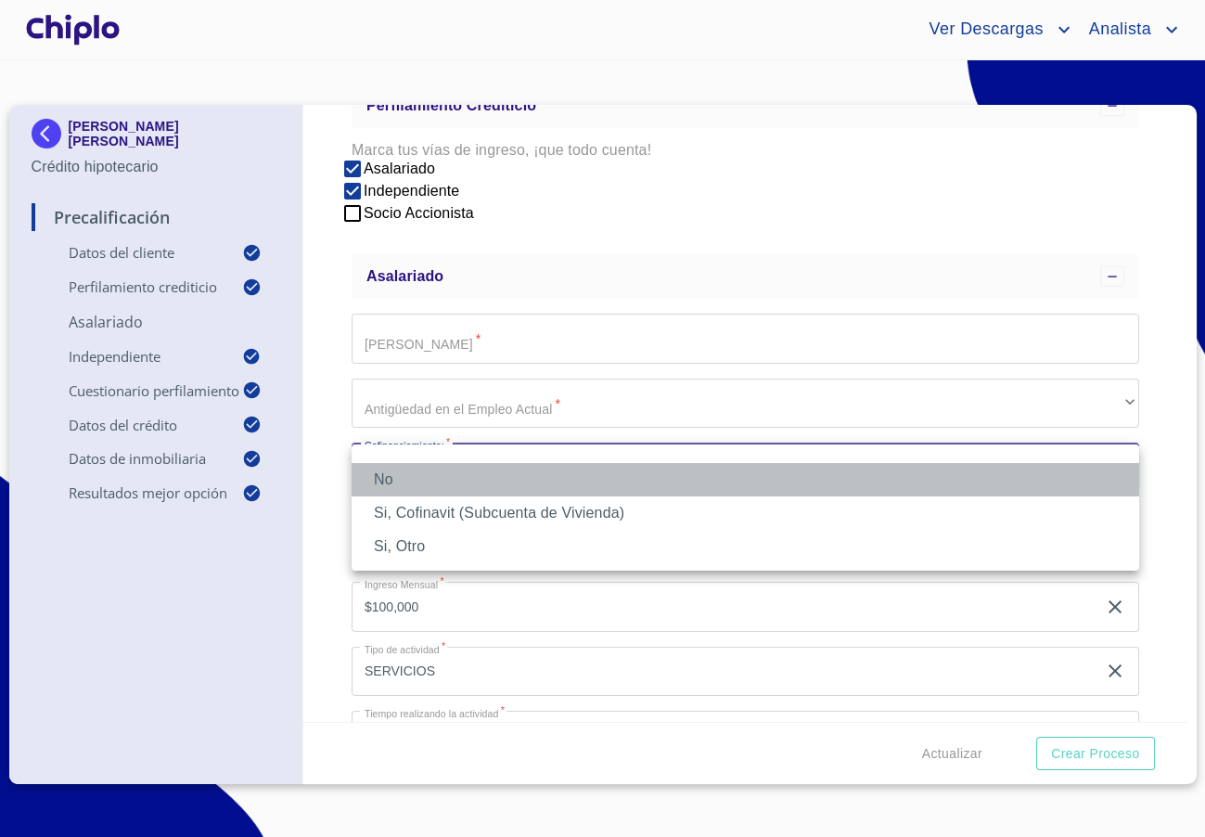
click at [456, 480] on li "No" at bounding box center [746, 479] width 788 height 33
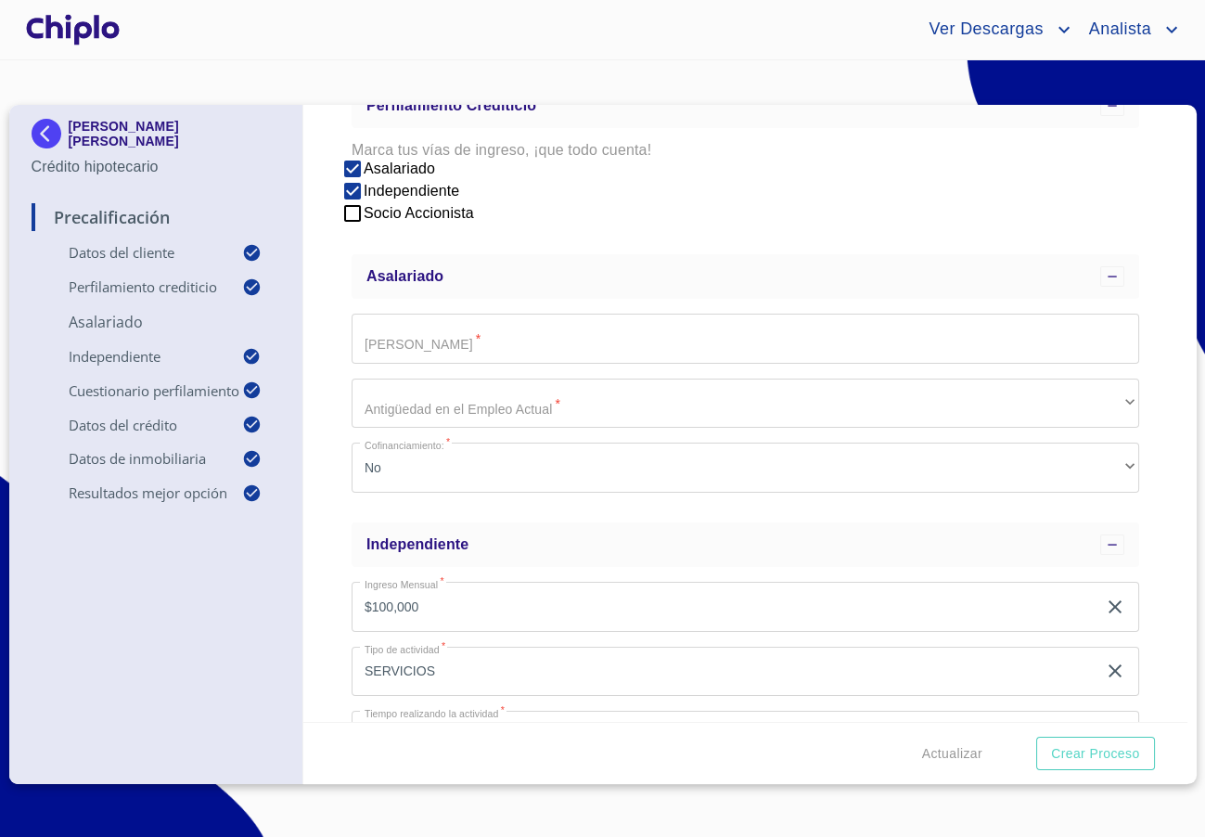
click at [332, 469] on div "Precalificación Datos del cliente Email   * [EMAIL_ADDRESS][PERSON_NAME][DOMAIN…" at bounding box center [745, 413] width 884 height 617
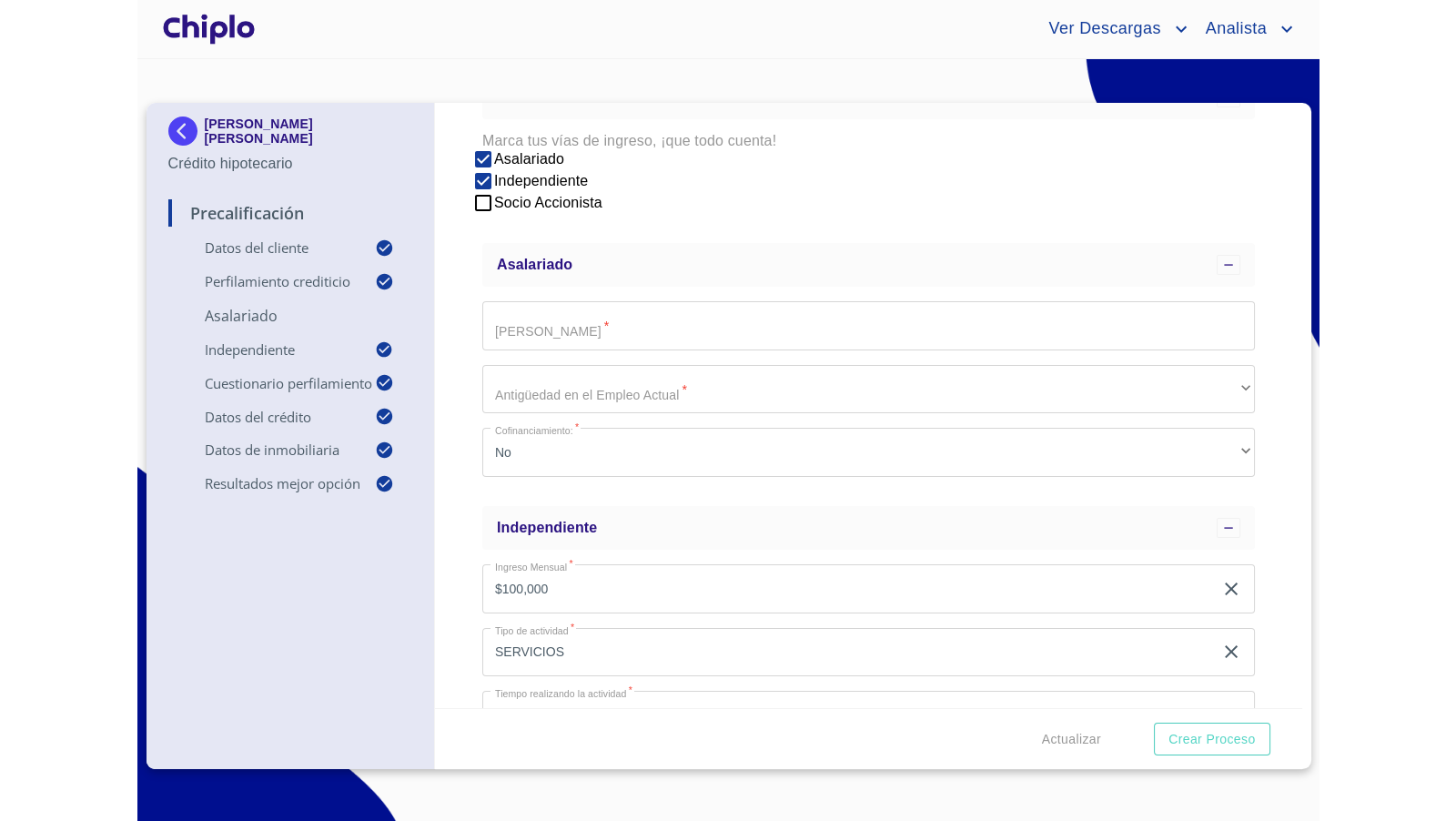
scroll to position [559, 0]
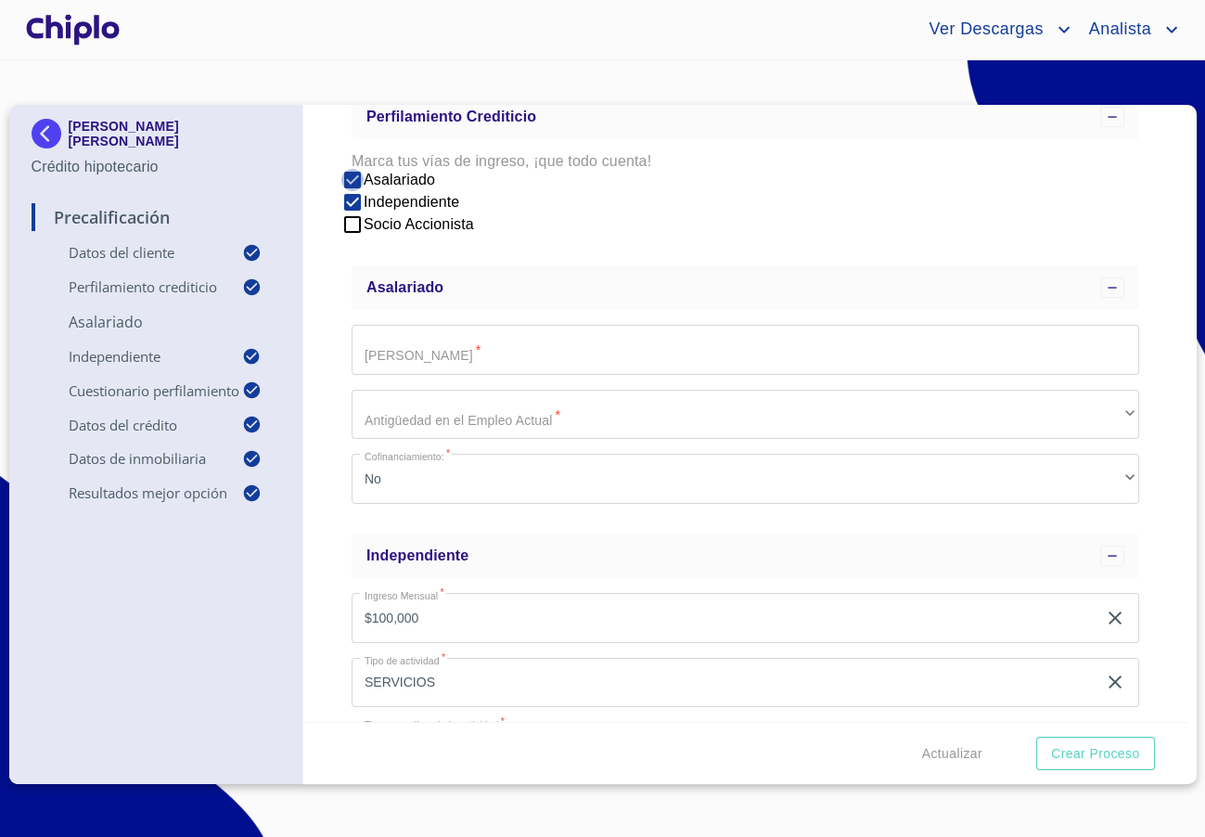
click at [357, 178] on input "Asalariado" at bounding box center [352, 180] width 22 height 22
checkbox input "false"
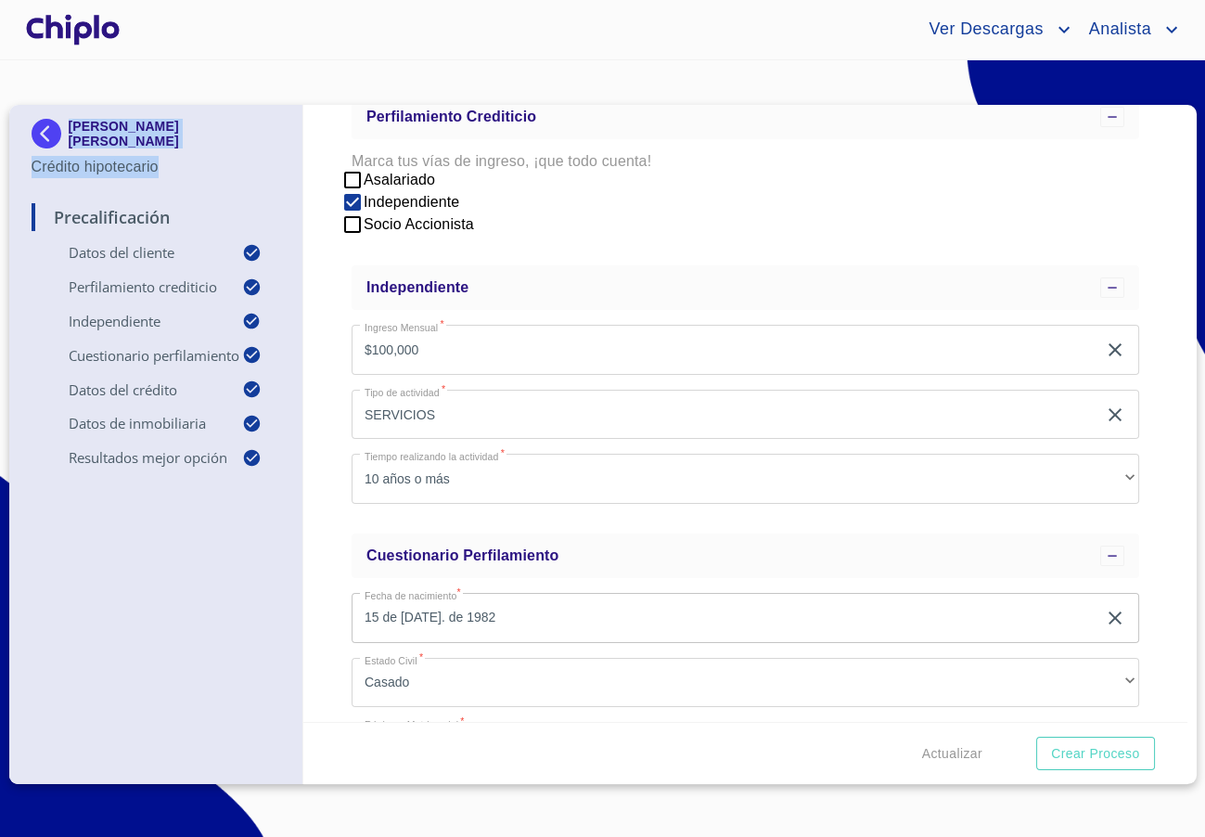
copy div "[PERSON_NAME] [PERSON_NAME] Crédito hipotecario"
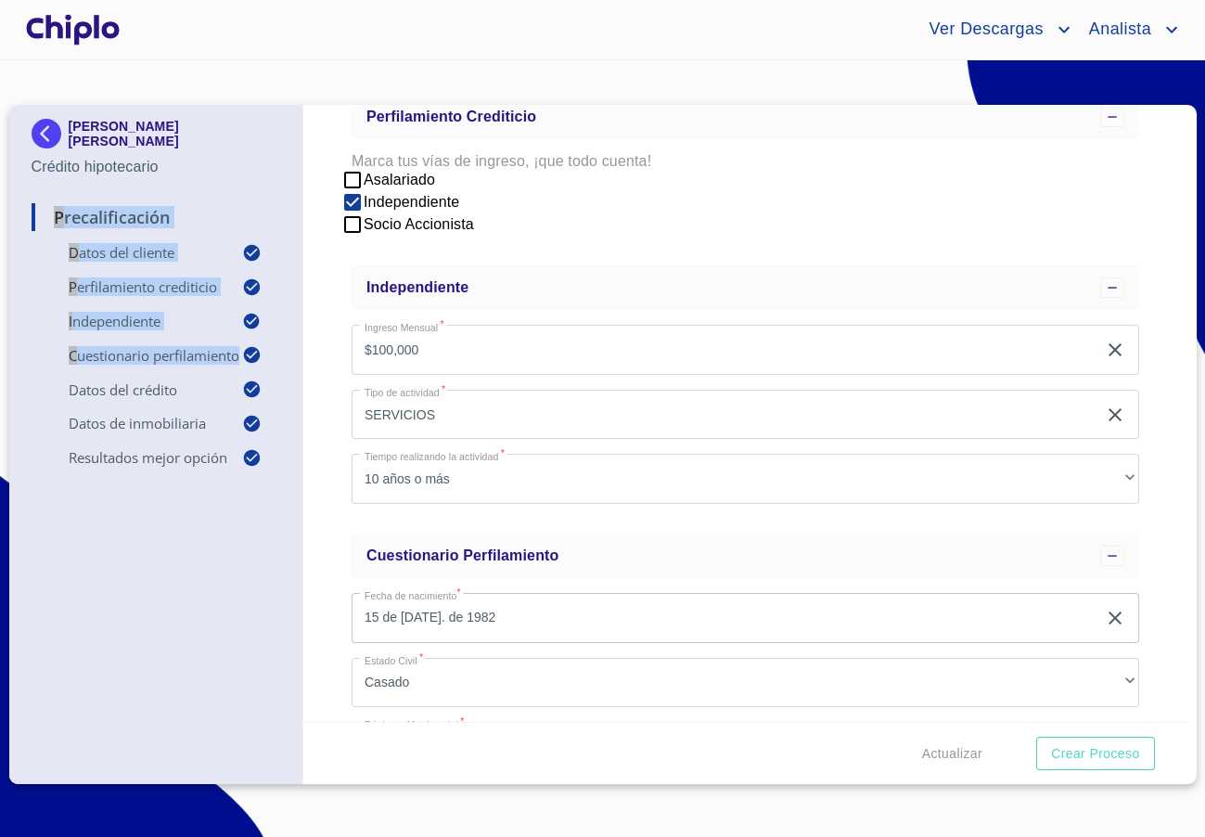
drag, startPoint x: 176, startPoint y: 167, endPoint x: 24, endPoint y: 376, distance: 258.3
click at [24, 376] on div "[PERSON_NAME] [PERSON_NAME] Crédito hipotecario Precalificación Datos del clien…" at bounding box center [156, 444] width 295 height 679
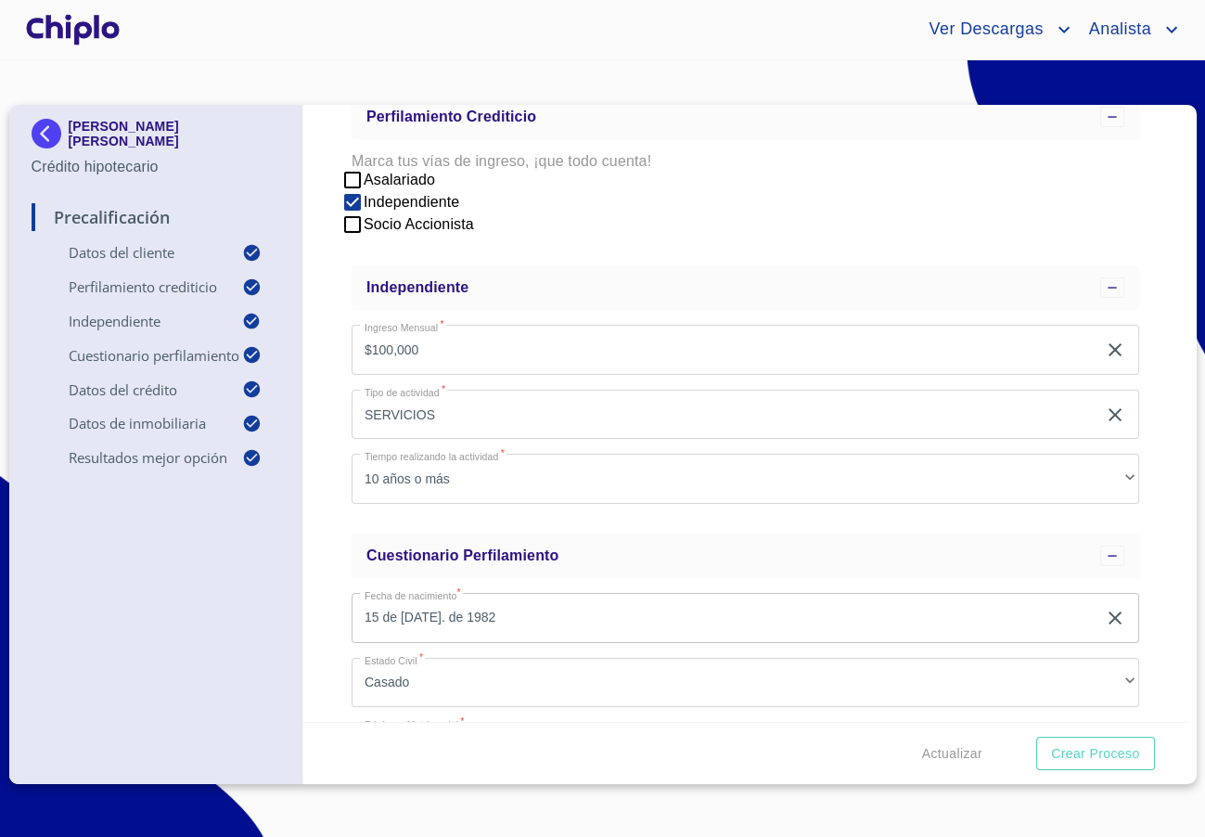
click at [84, 26] on div at bounding box center [72, 29] width 101 height 59
